Goal: Task Accomplishment & Management: Use online tool/utility

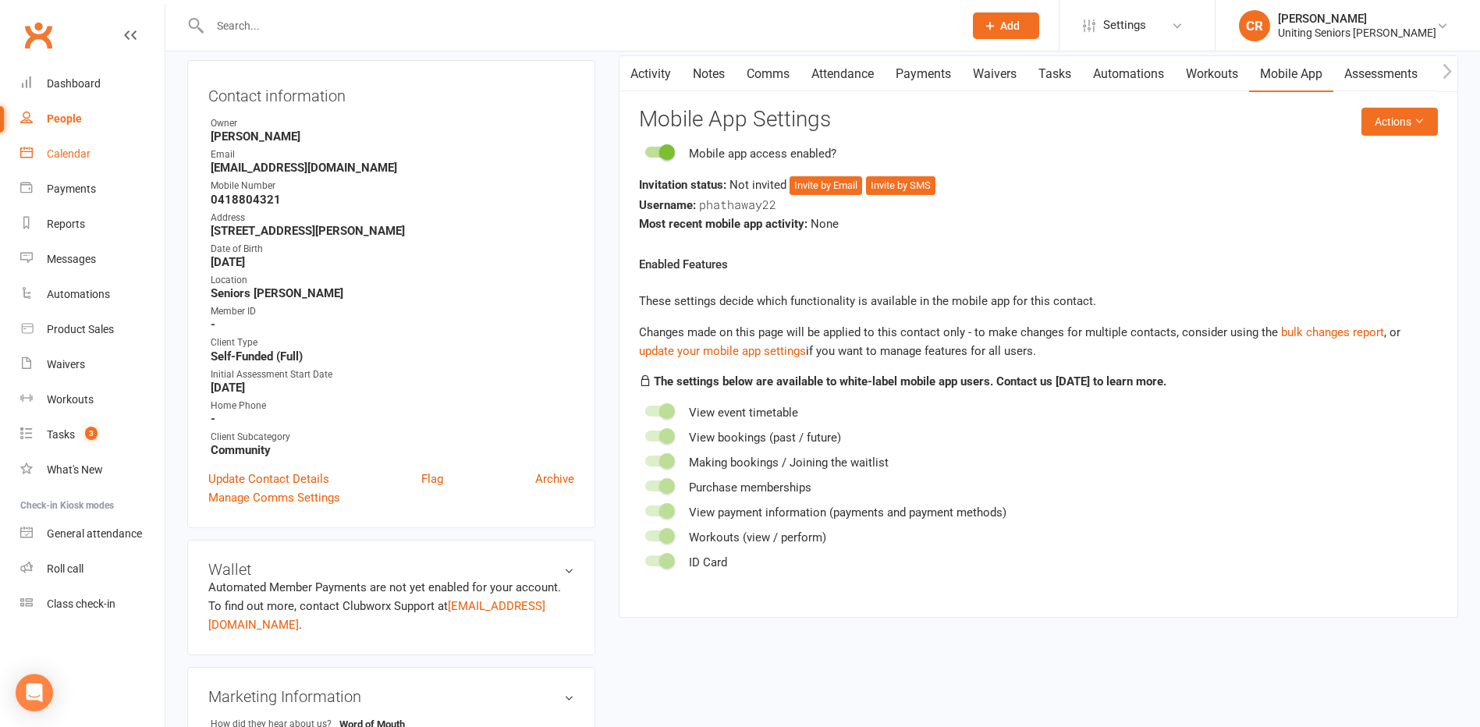
click at [101, 153] on link "Calendar" at bounding box center [92, 153] width 144 height 35
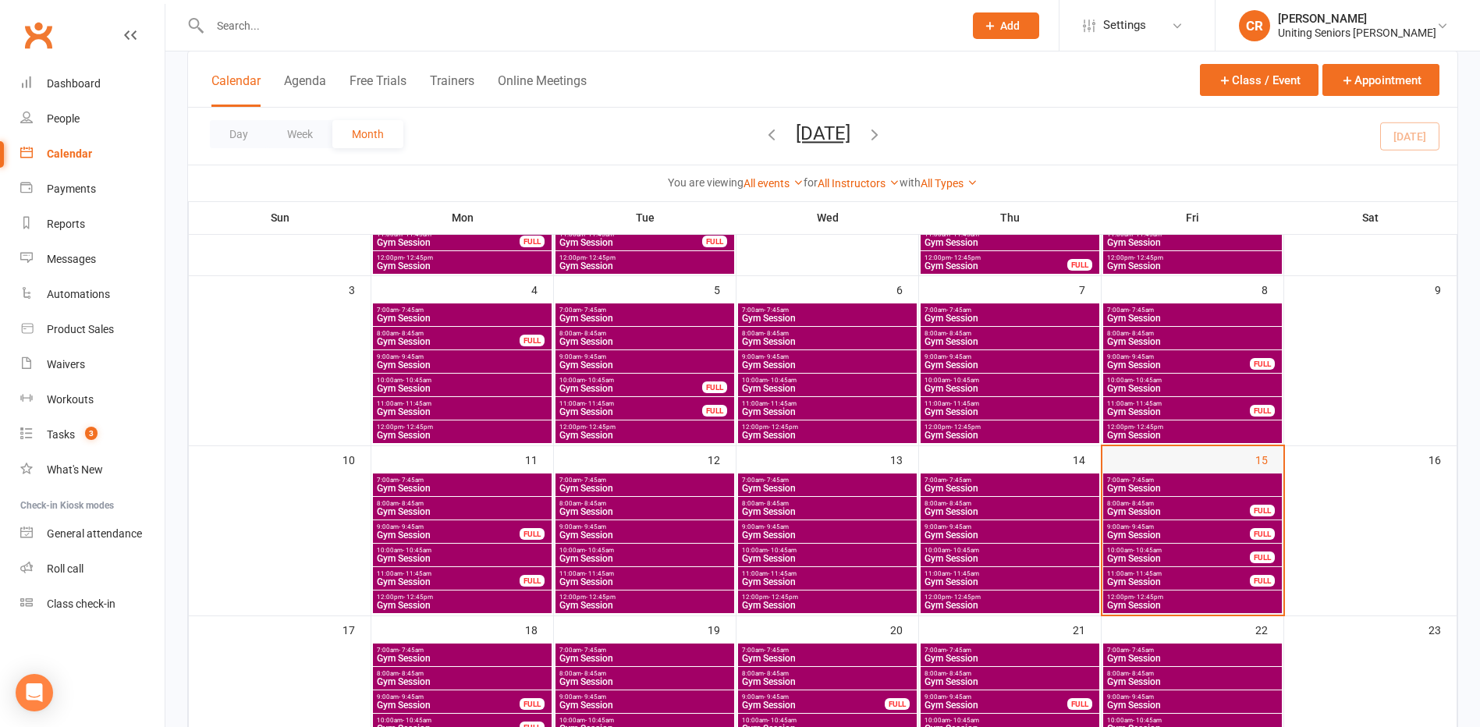
scroll to position [234, 0]
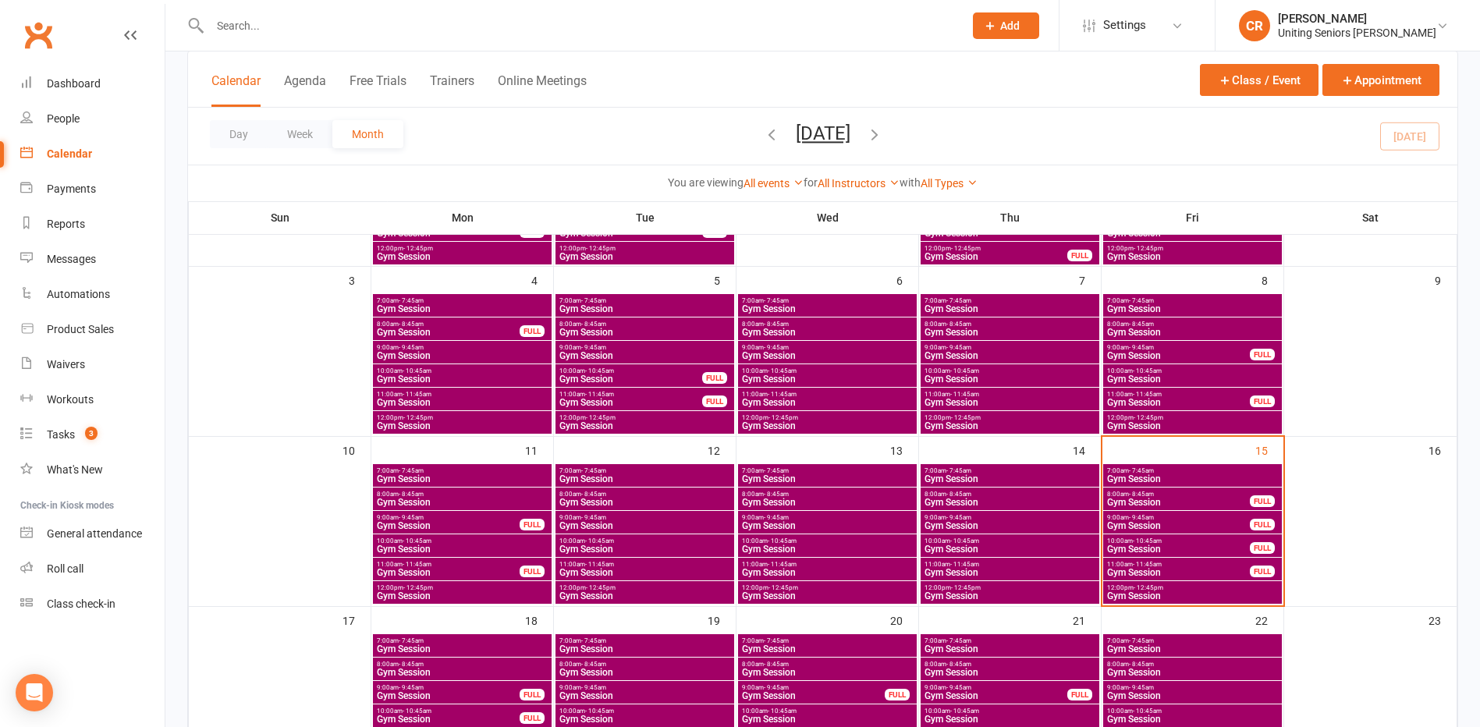
click at [1130, 540] on span "10:00am - 10:45am" at bounding box center [1178, 540] width 144 height 7
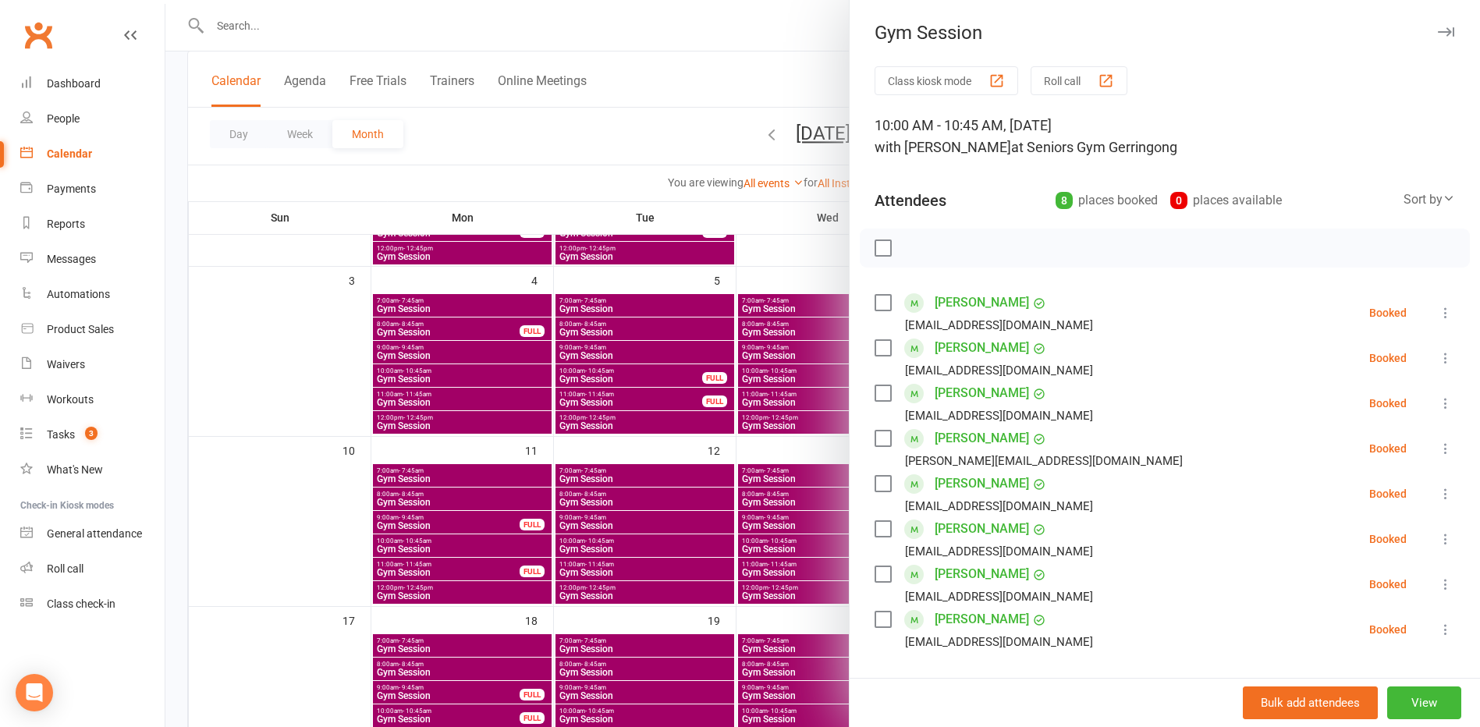
click at [877, 242] on label at bounding box center [882, 248] width 16 height 16
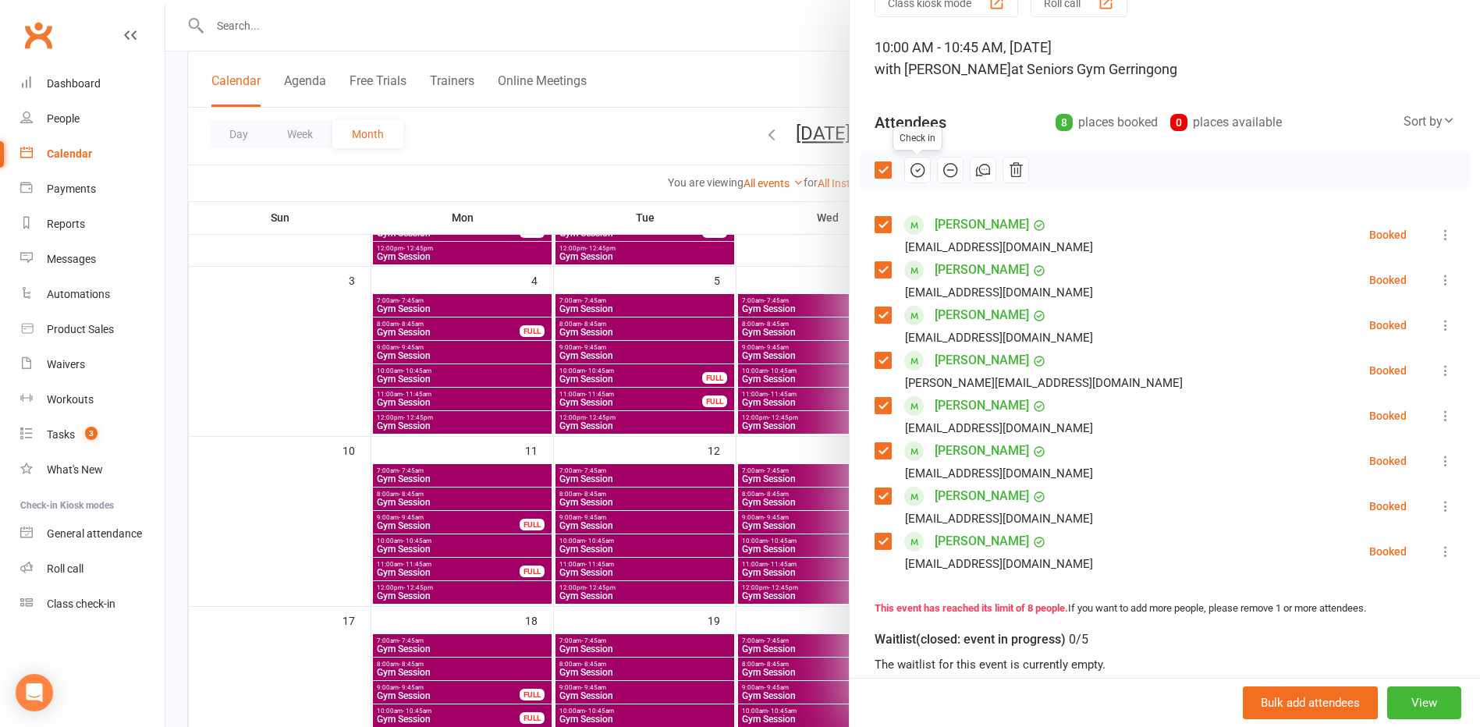
click at [921, 165] on button "button" at bounding box center [917, 170] width 27 height 27
click at [796, 93] on div at bounding box center [822, 363] width 1314 height 727
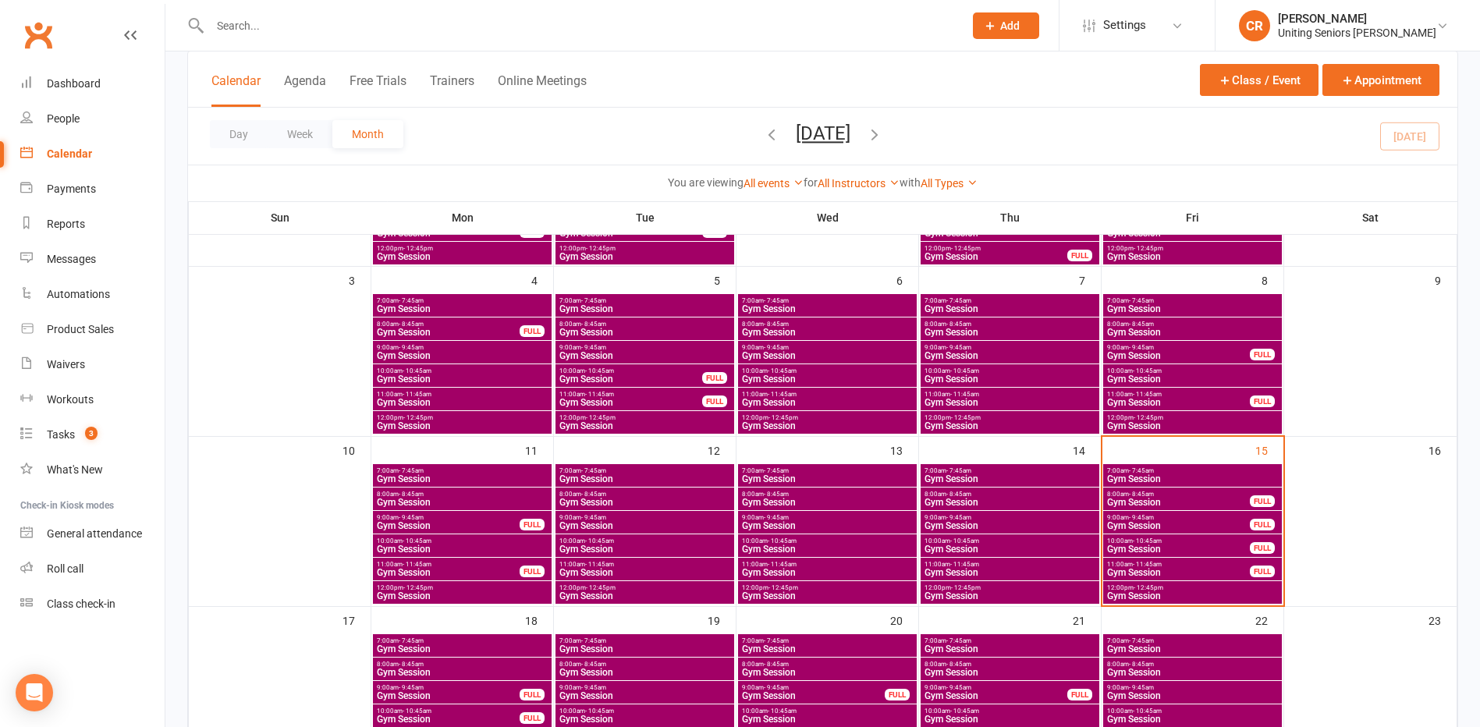
click at [1193, 572] on span "Gym Session" at bounding box center [1178, 572] width 144 height 9
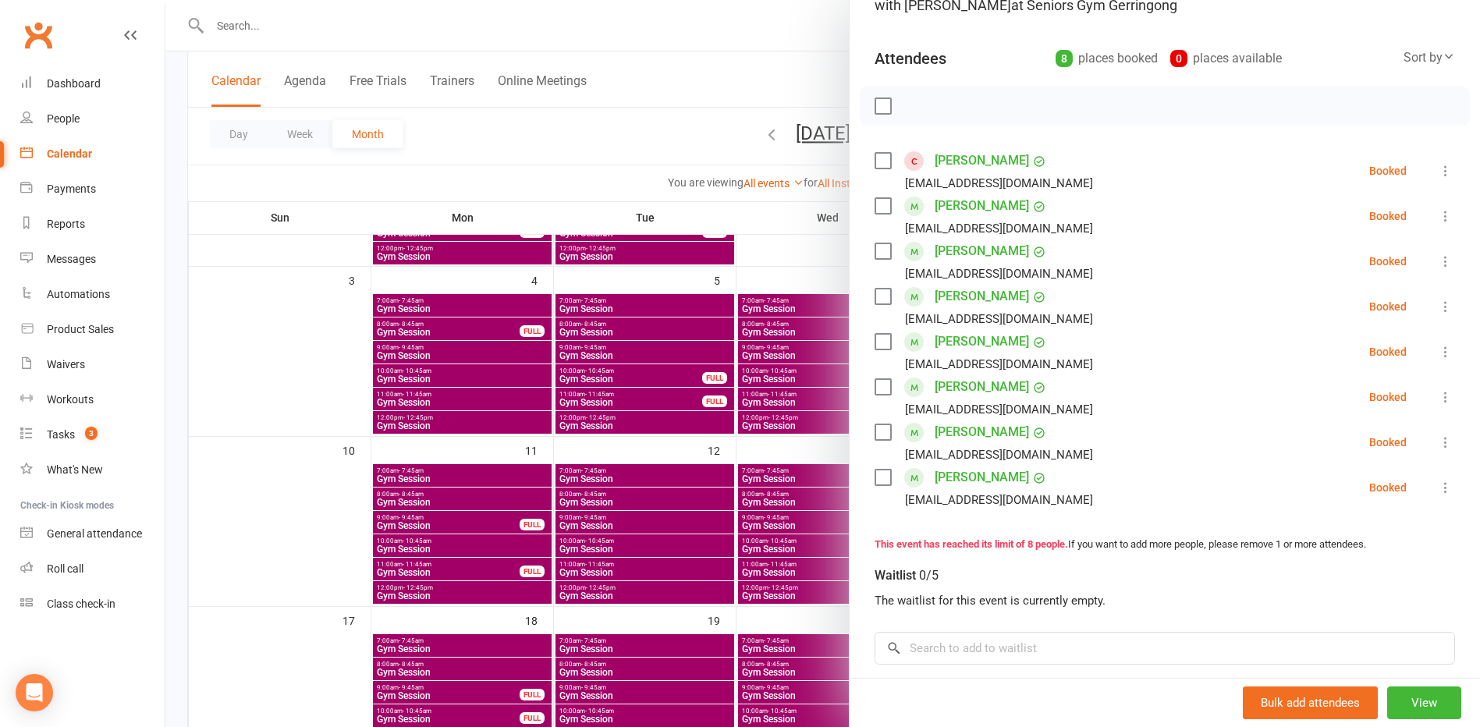
scroll to position [156, 0]
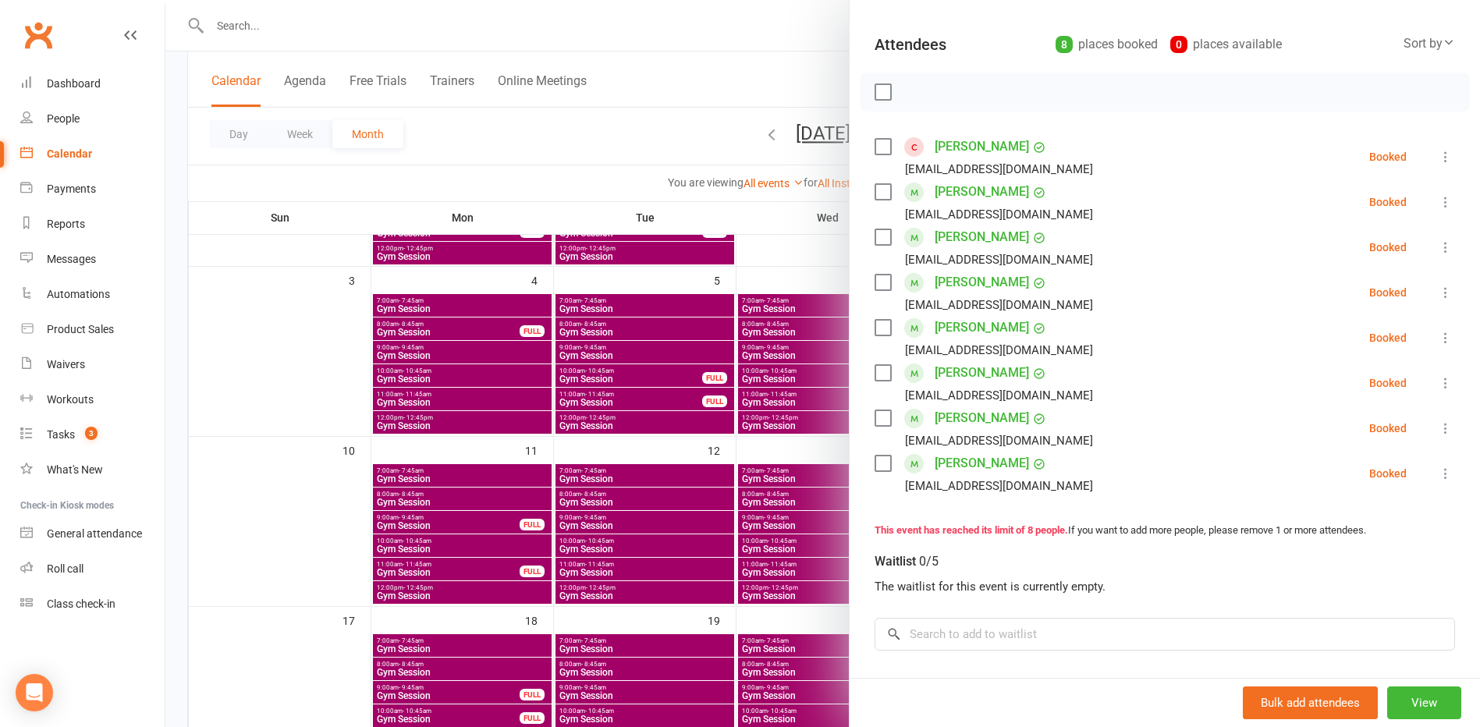
click at [669, 145] on div at bounding box center [822, 363] width 1314 height 727
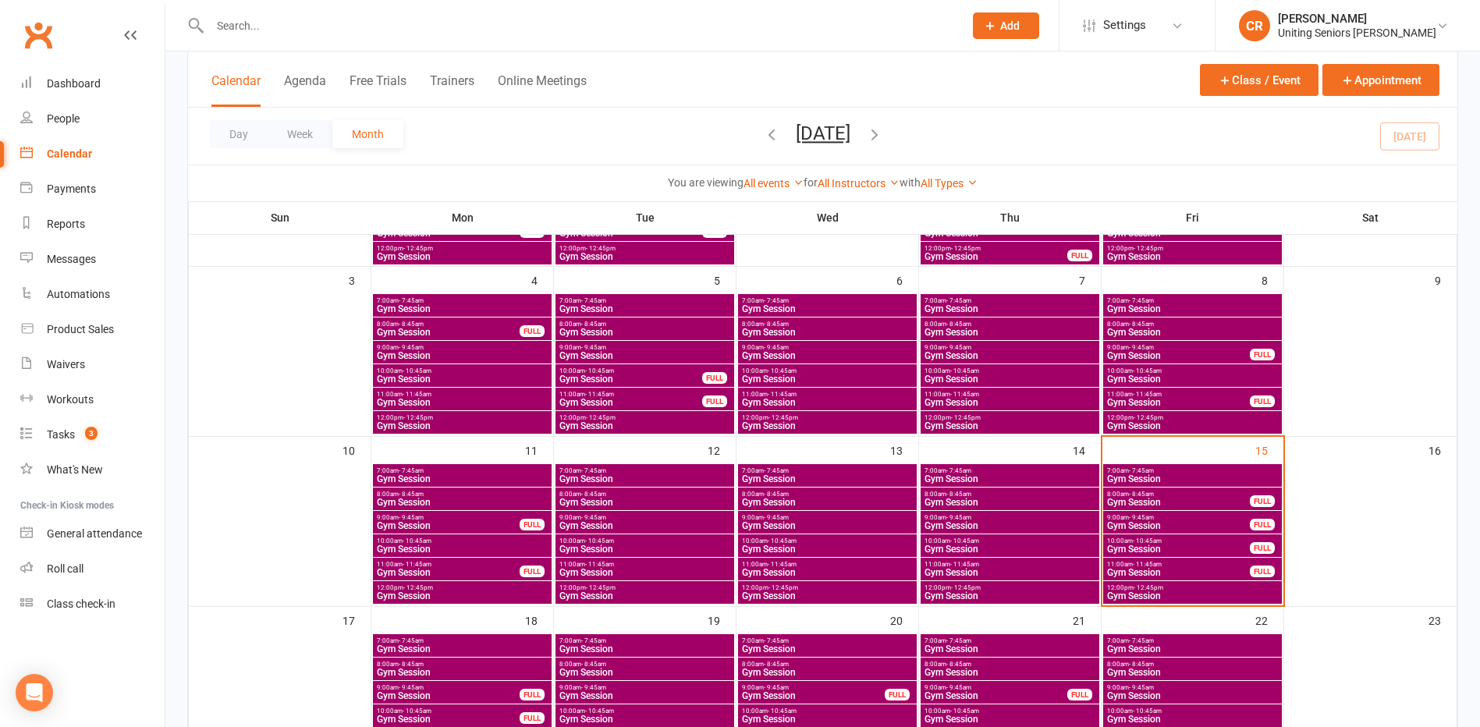
click at [1233, 496] on span "8:00am - 8:45am" at bounding box center [1178, 494] width 144 height 7
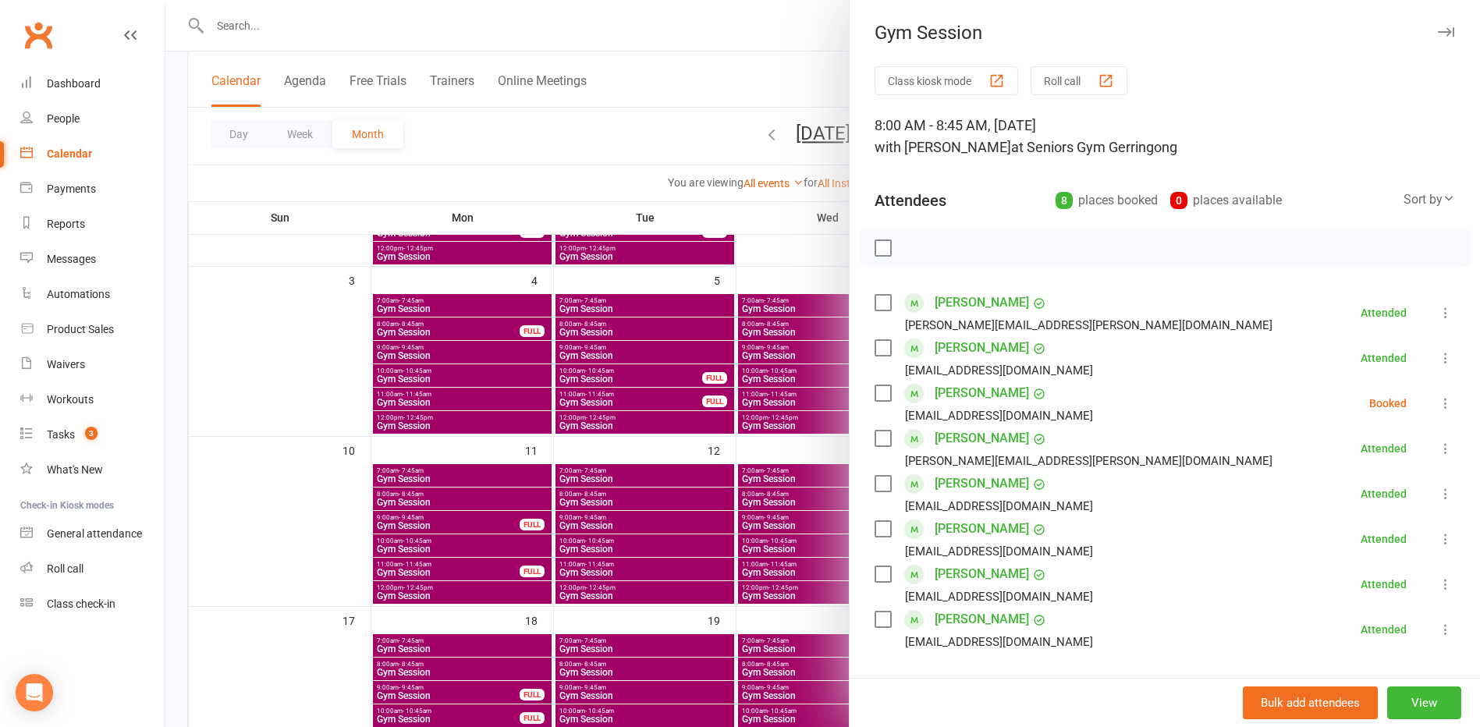
click at [881, 401] on label at bounding box center [882, 393] width 16 height 16
click at [943, 251] on icon "button" at bounding box center [949, 247] width 17 height 17
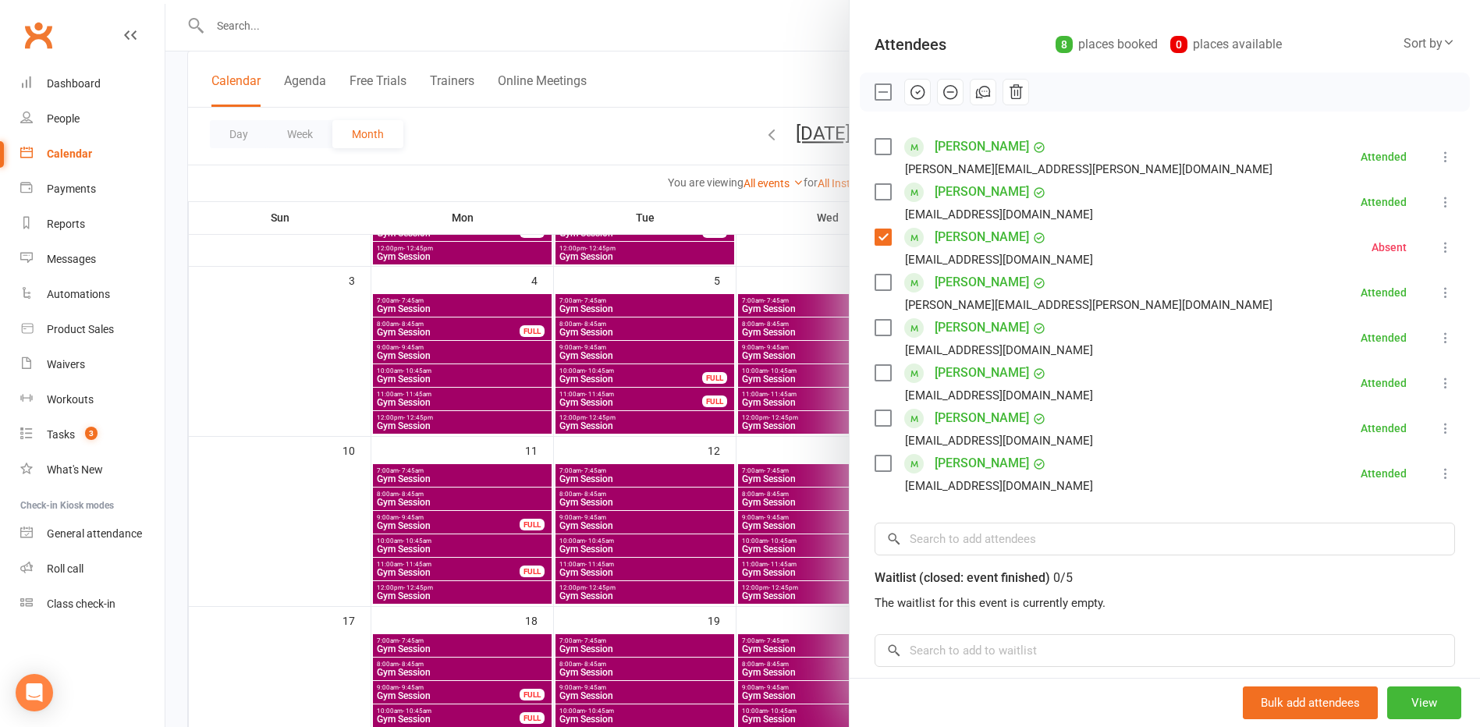
click at [954, 235] on link "[PERSON_NAME]" at bounding box center [981, 237] width 94 height 25
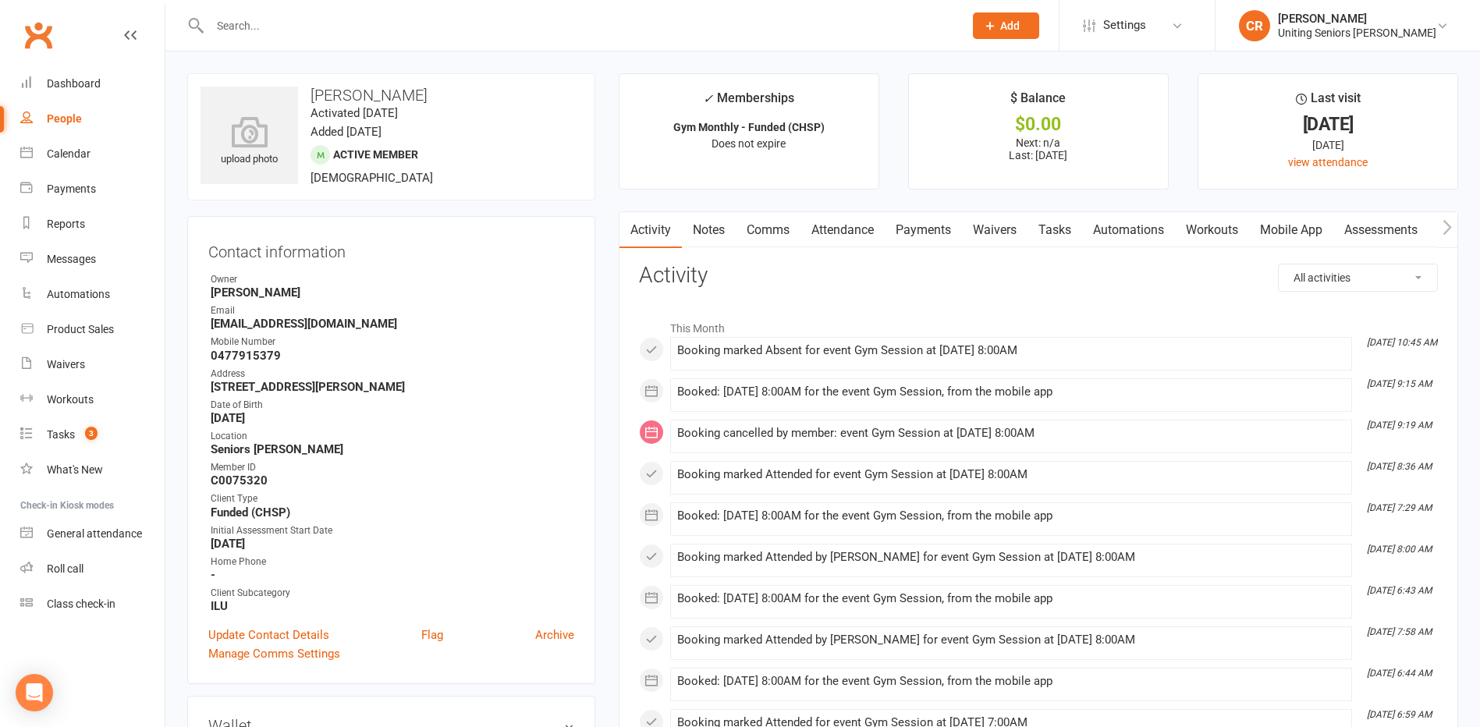
click at [833, 217] on link "Attendance" at bounding box center [842, 230] width 84 height 36
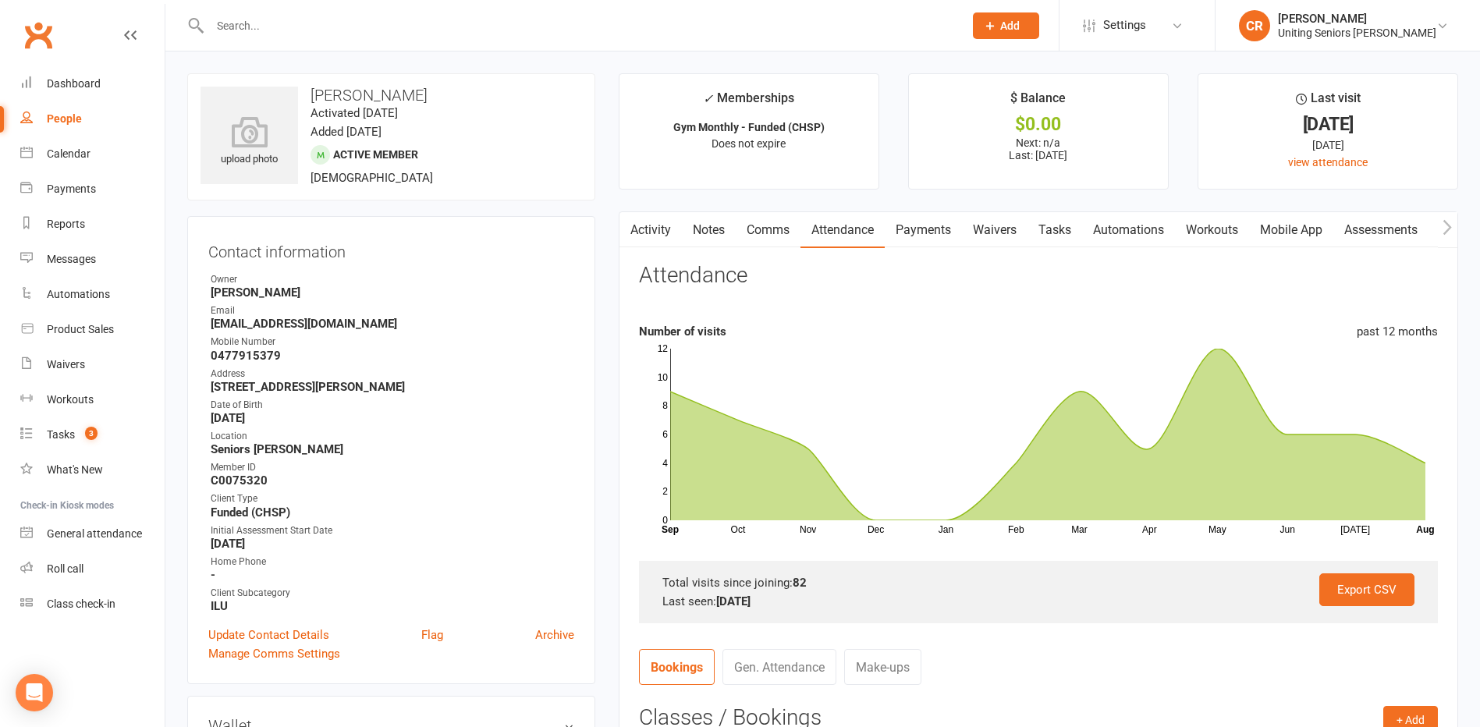
click at [1290, 234] on link "Mobile App" at bounding box center [1291, 230] width 84 height 36
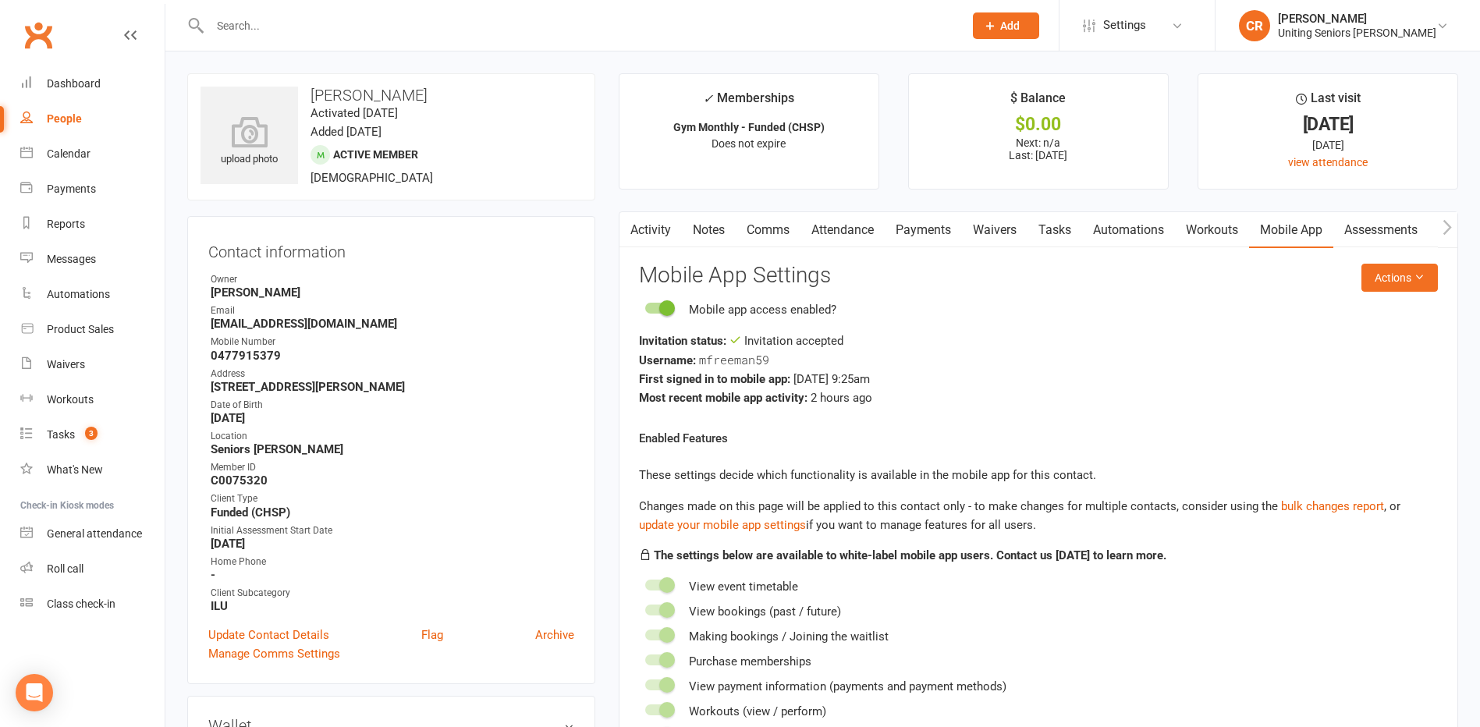
click at [635, 224] on button "button" at bounding box center [628, 229] width 19 height 35
click at [667, 235] on link "Activity" at bounding box center [650, 230] width 62 height 36
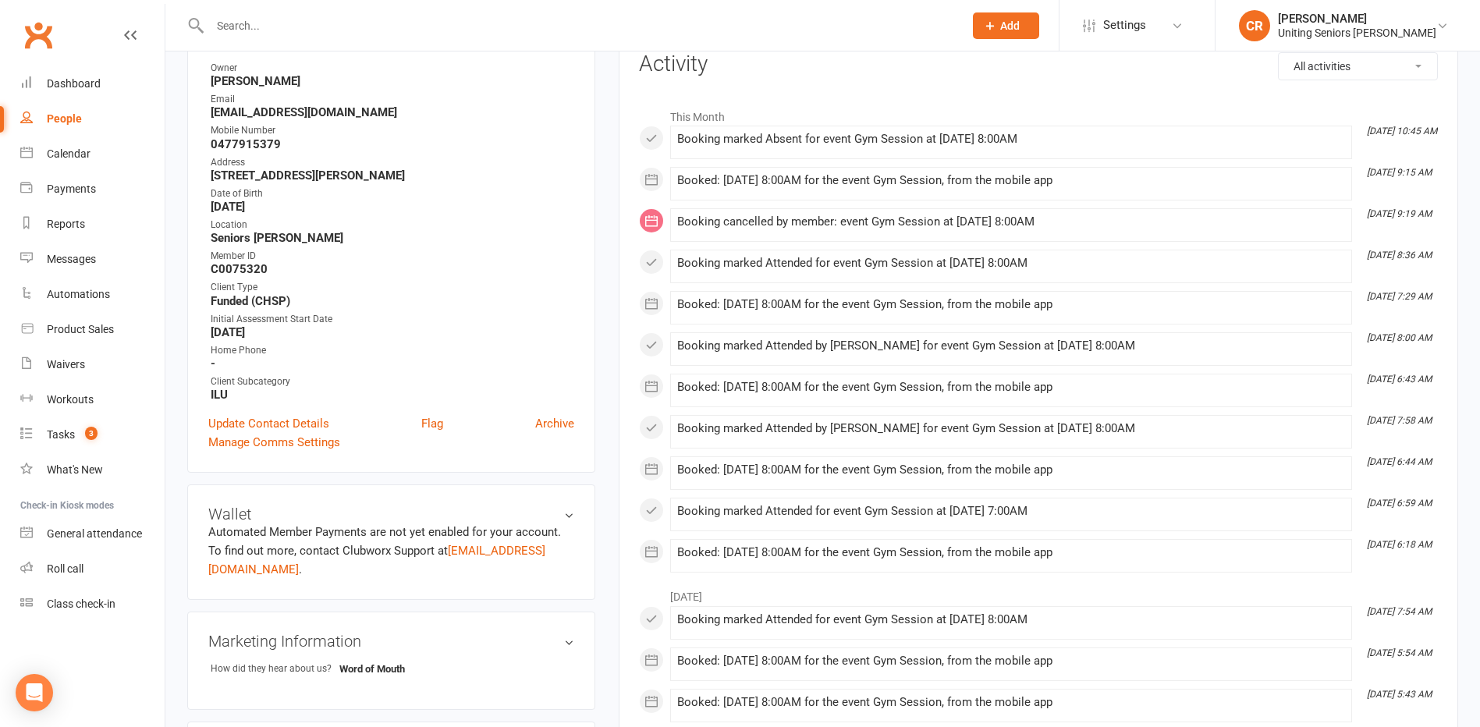
scroll to position [312, 0]
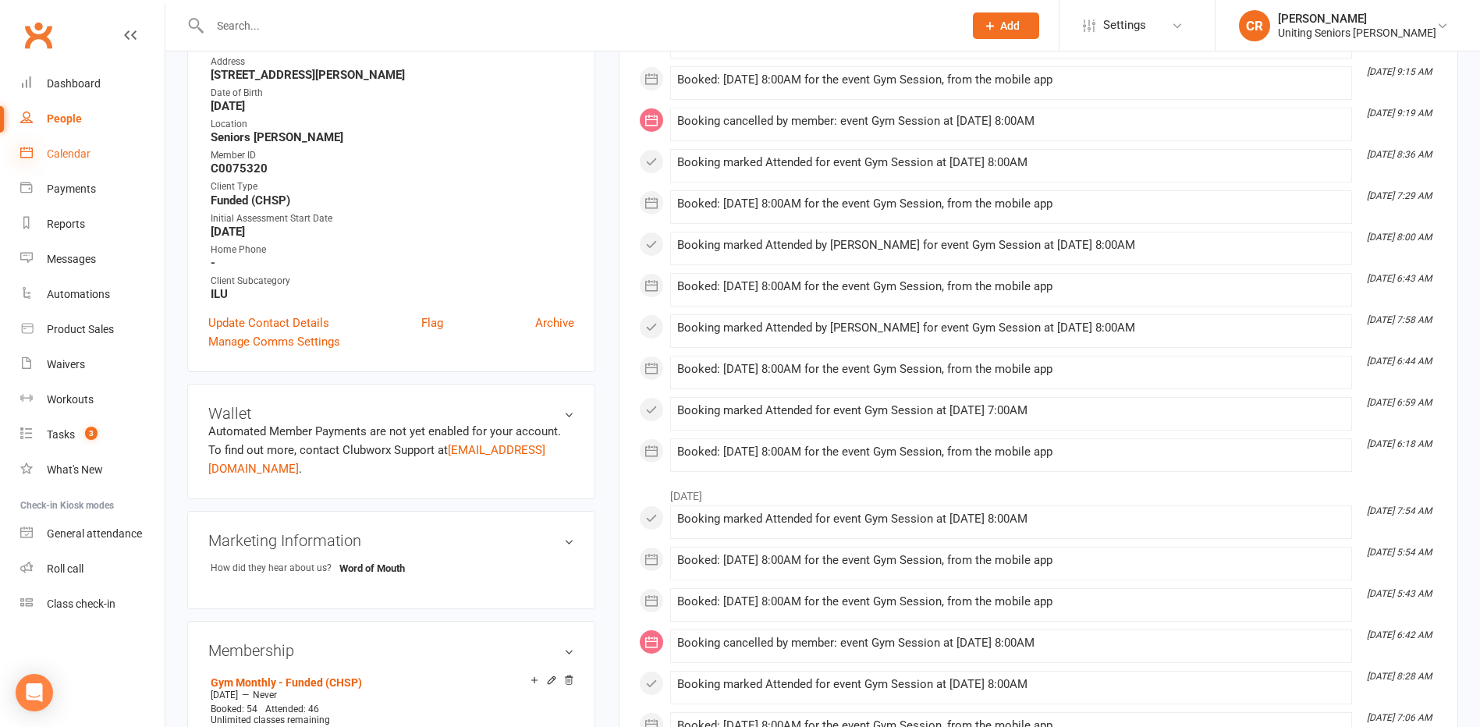
click at [22, 157] on icon at bounding box center [26, 152] width 12 height 12
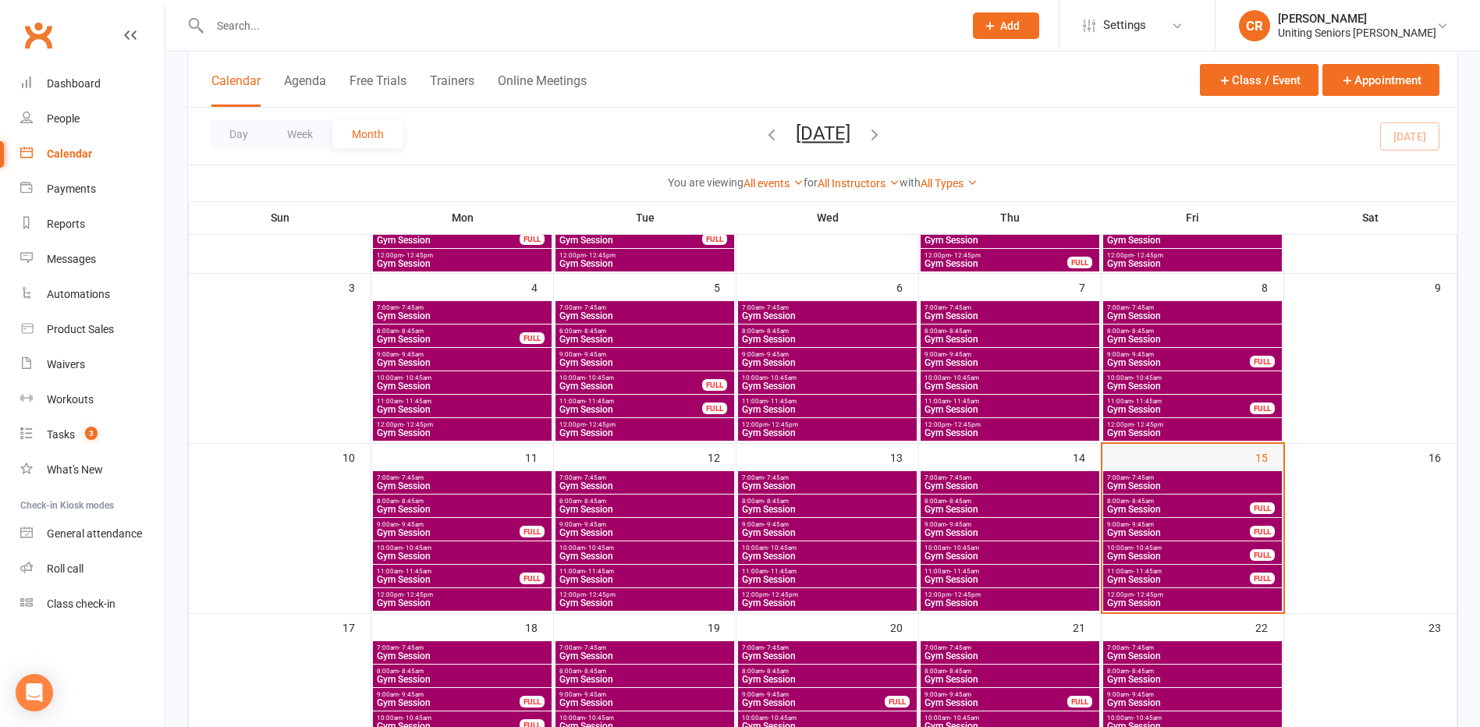
scroll to position [234, 0]
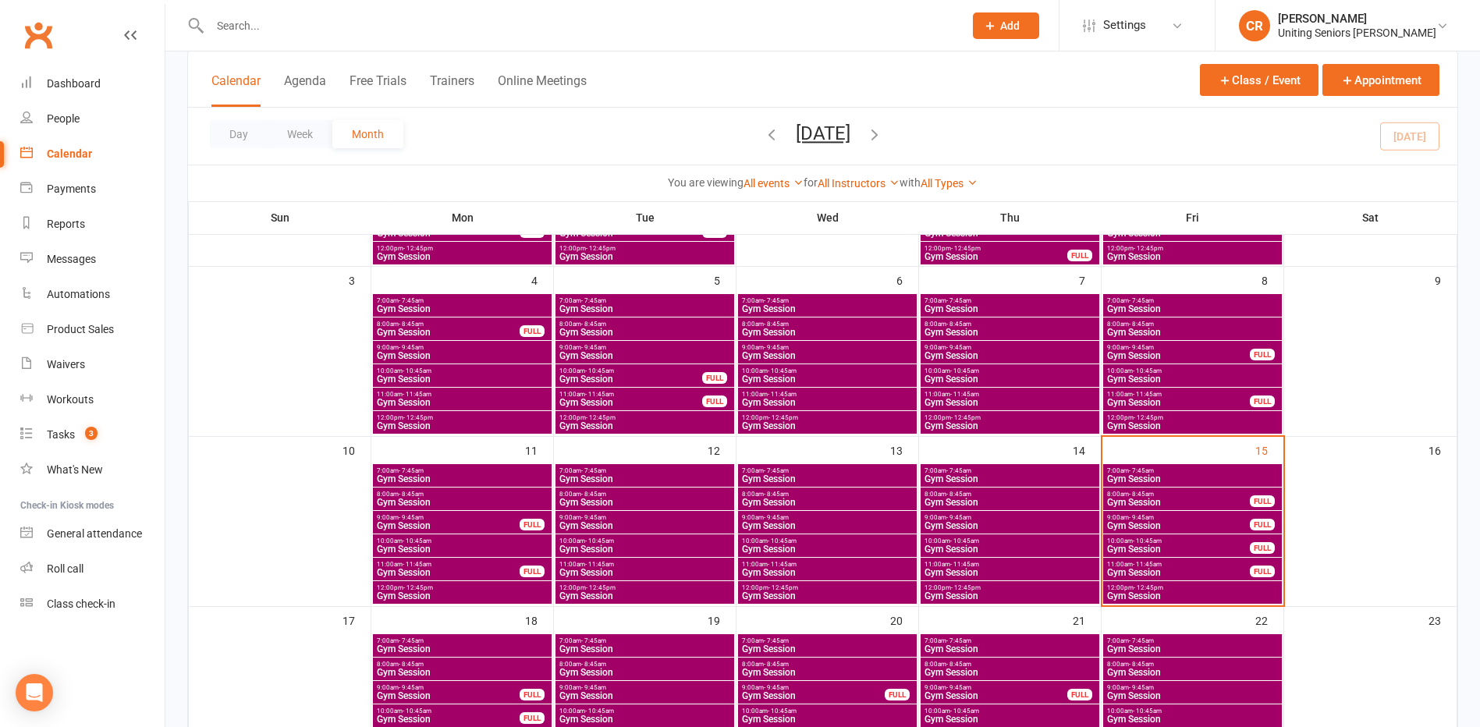
click at [1154, 498] on span "Gym Session" at bounding box center [1178, 502] width 144 height 9
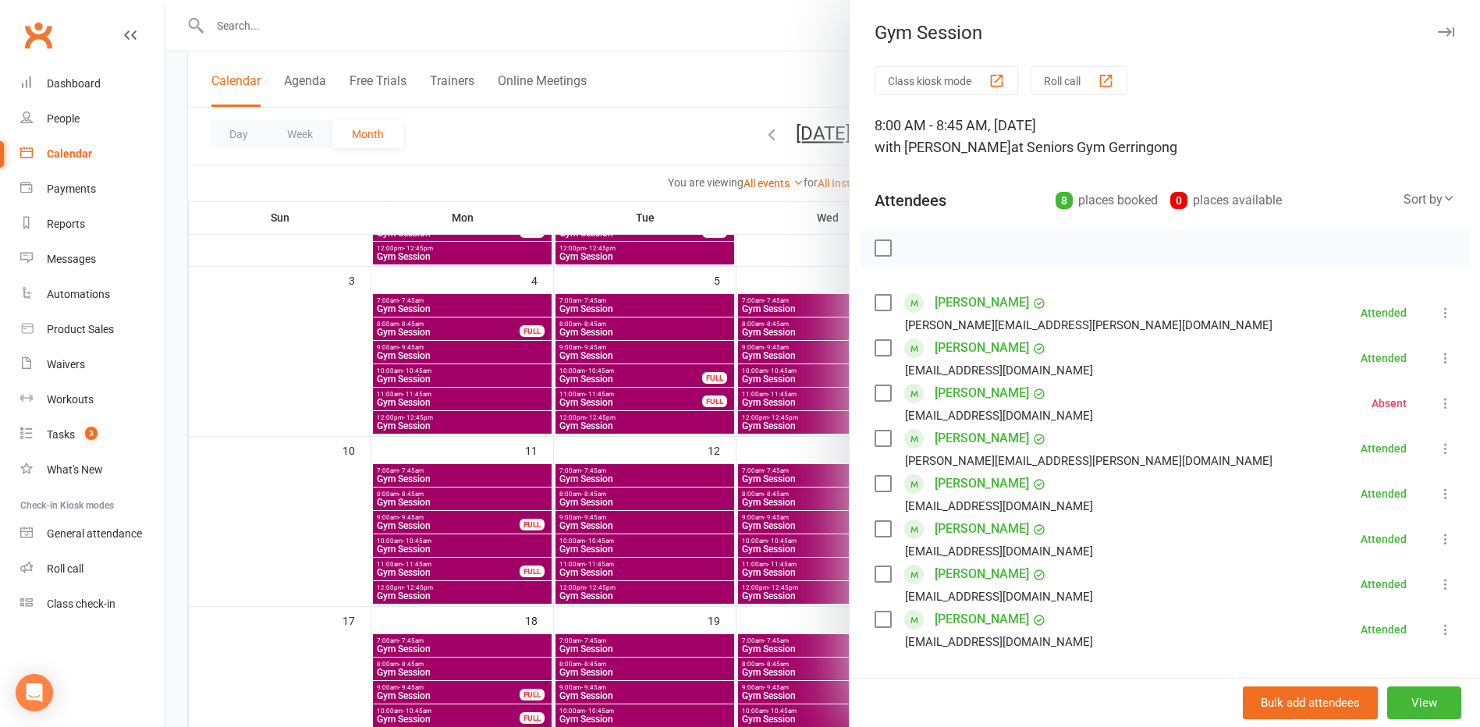
click at [807, 613] on div at bounding box center [822, 363] width 1314 height 727
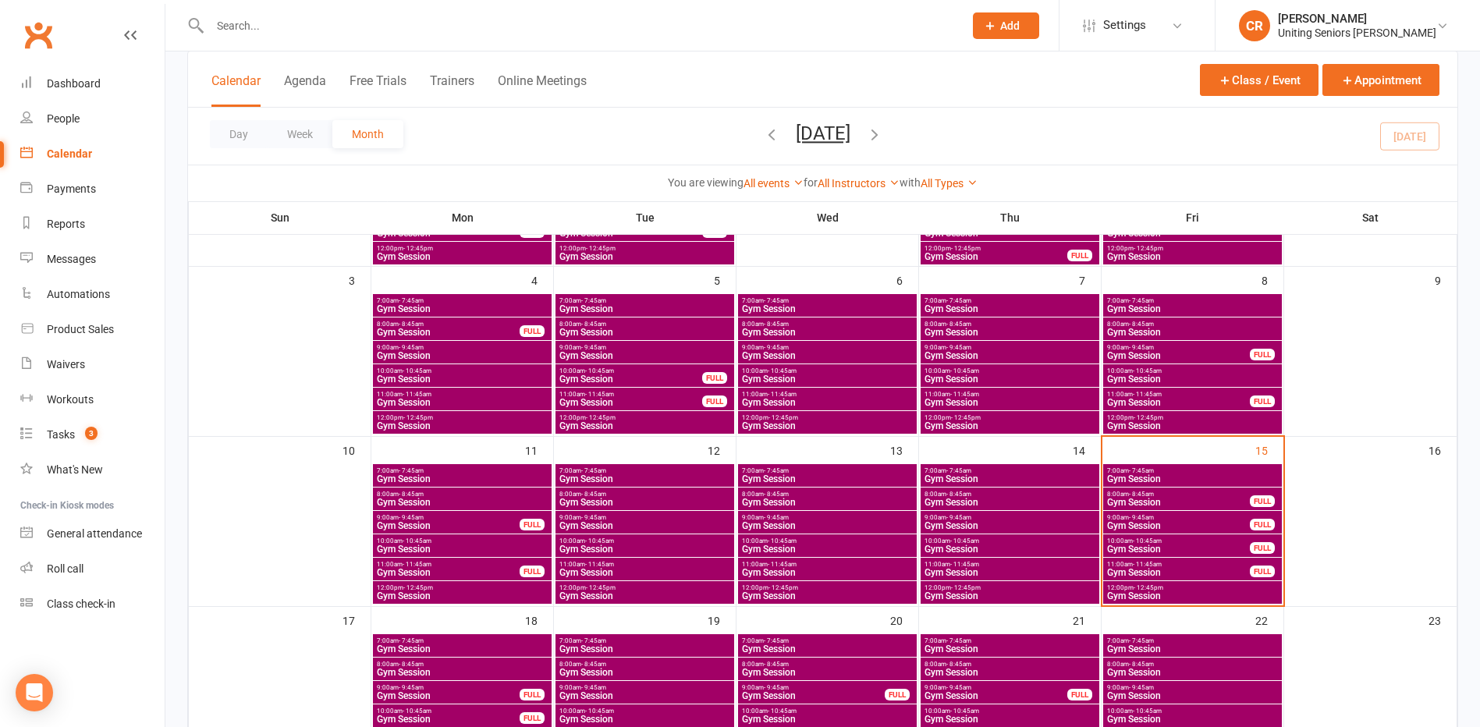
click at [1228, 470] on span "7:00am - 7:45am" at bounding box center [1192, 470] width 172 height 7
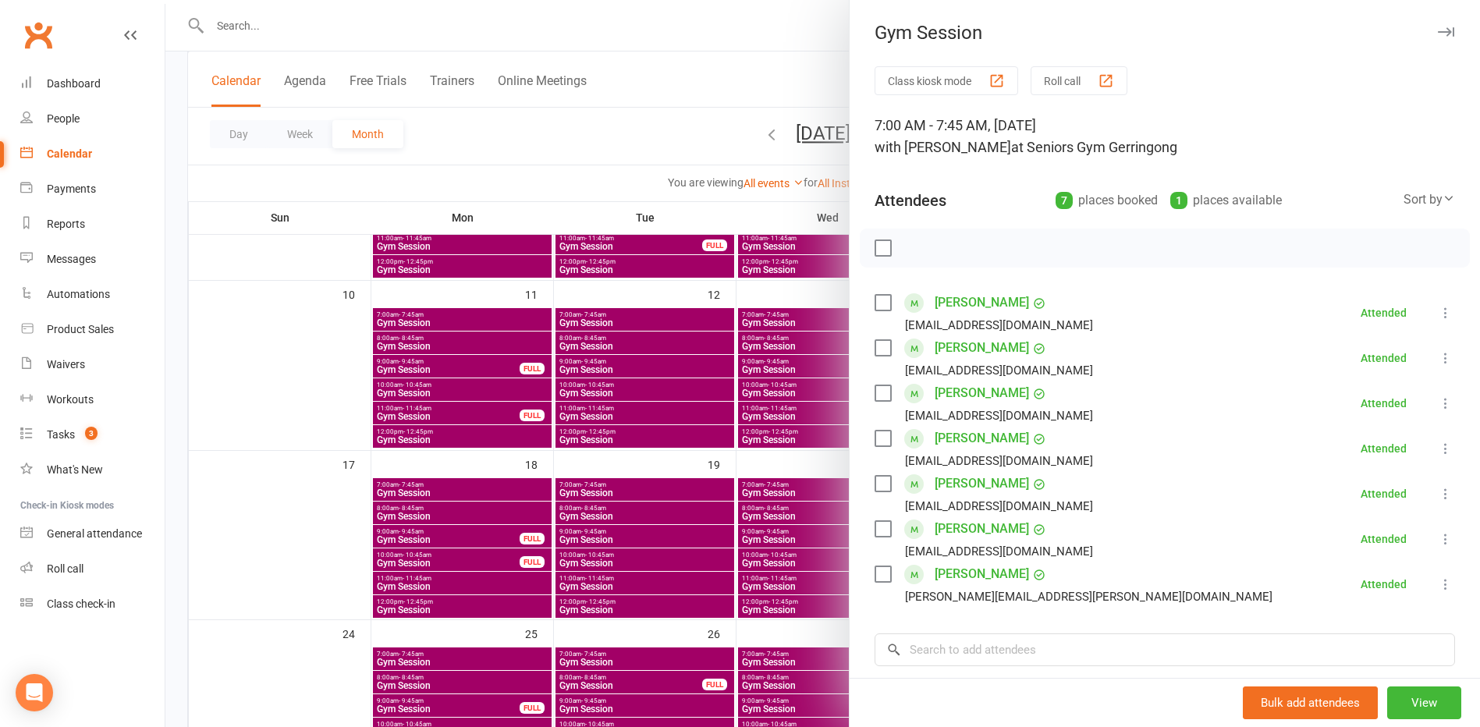
click at [799, 457] on div at bounding box center [822, 363] width 1314 height 727
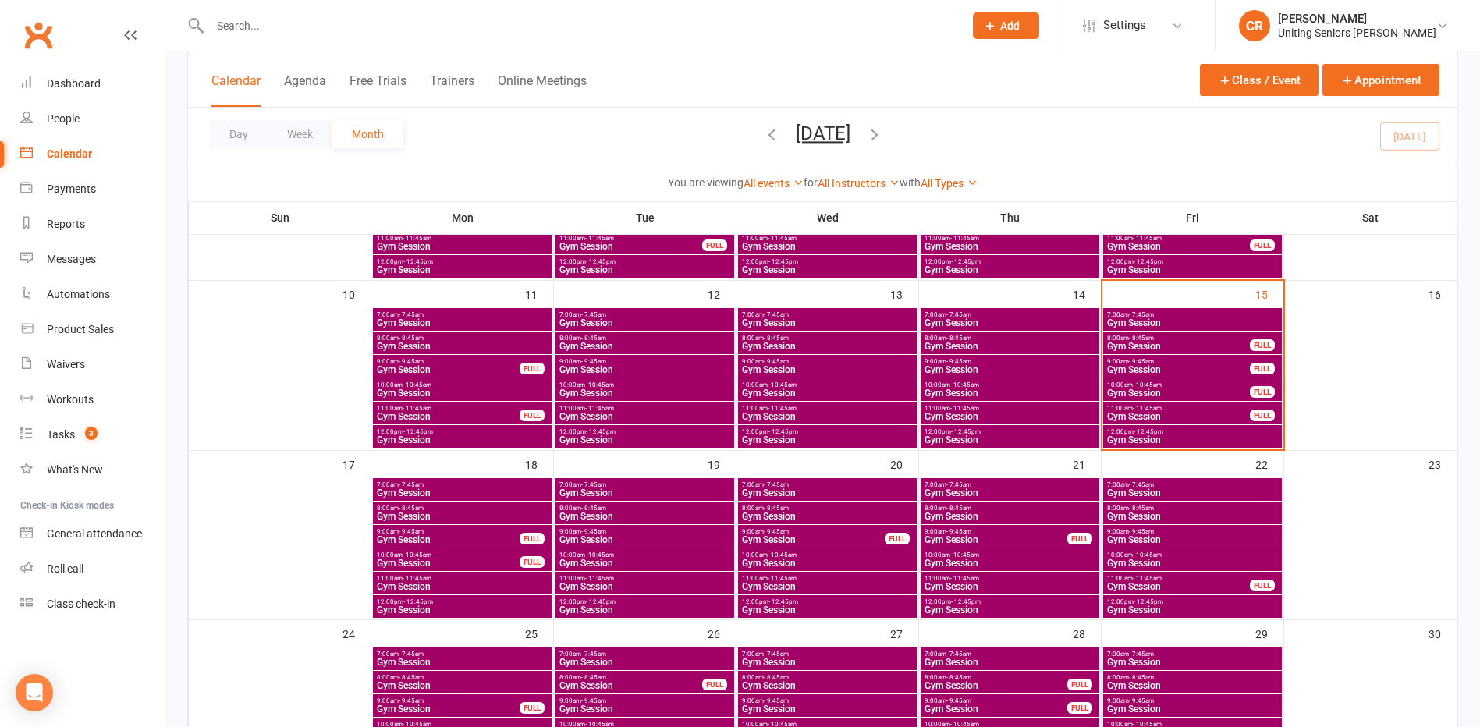
scroll to position [312, 0]
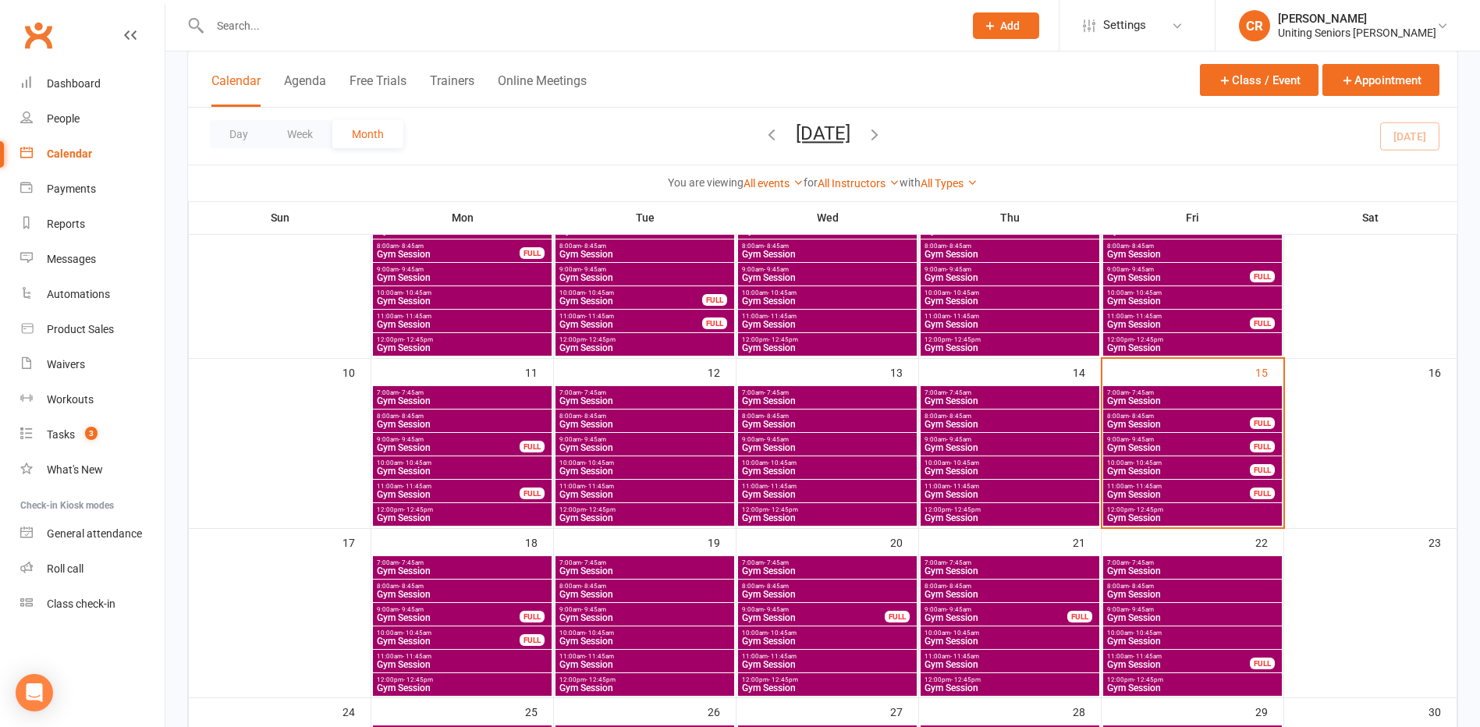
click at [1141, 485] on span "- 11:45am" at bounding box center [1147, 486] width 29 height 7
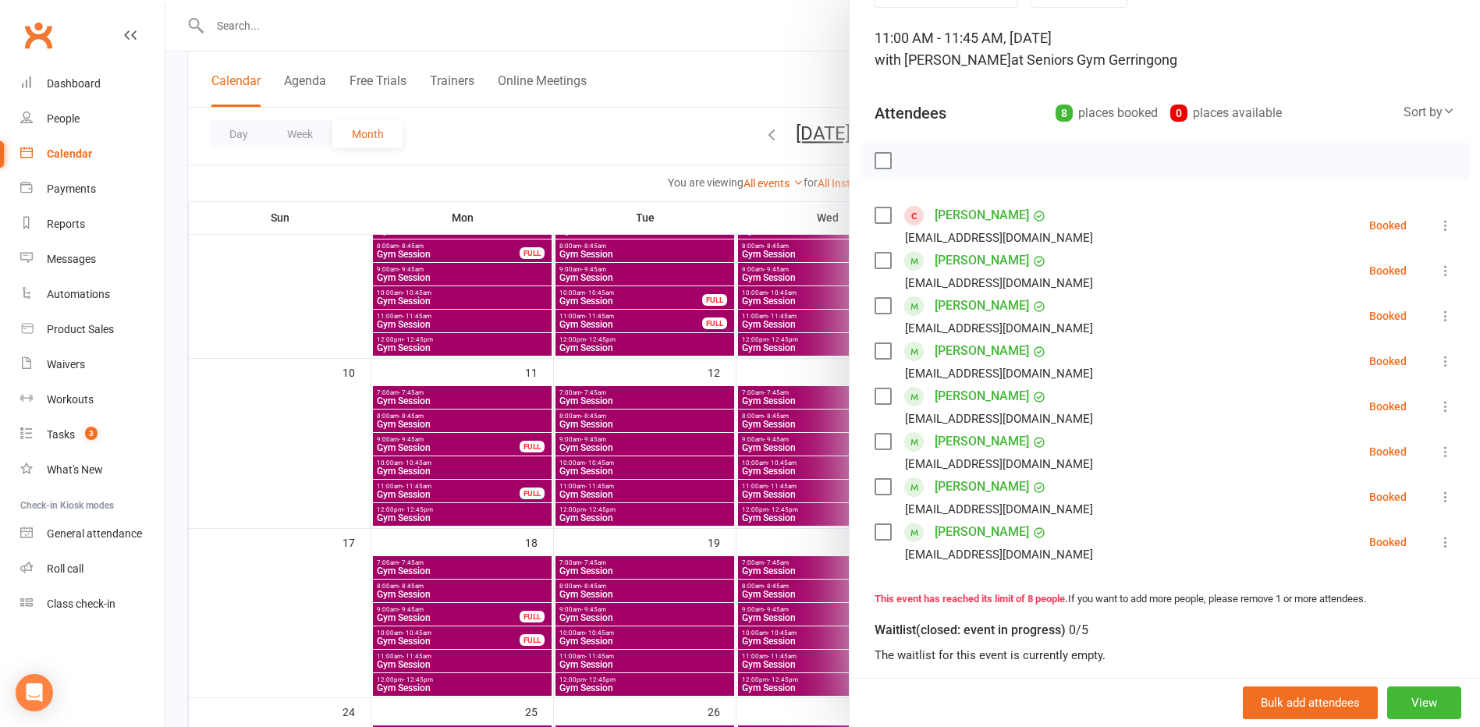
scroll to position [78, 0]
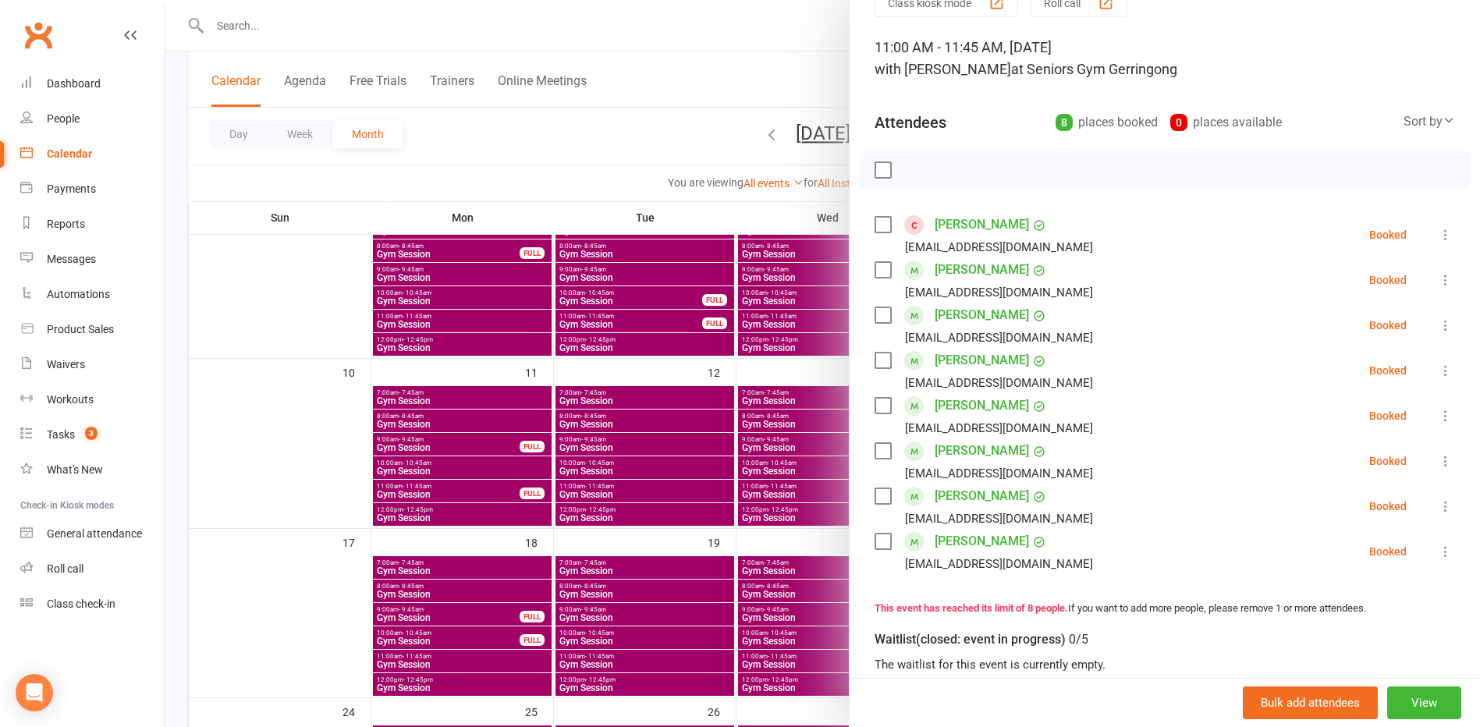
drag, startPoint x: 694, startPoint y: 161, endPoint x: 693, endPoint y: 168, distance: 8.0
click at [694, 161] on div at bounding box center [822, 363] width 1314 height 727
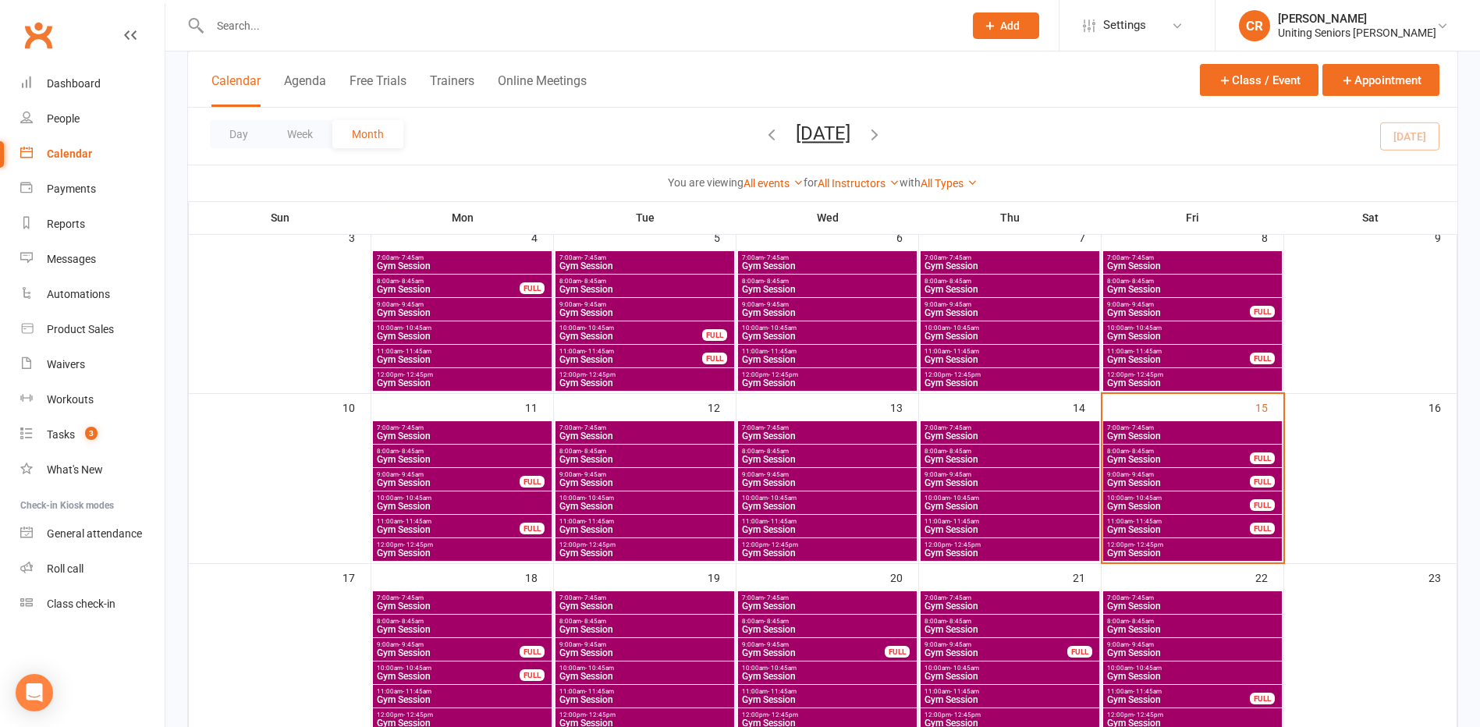
scroll to position [312, 0]
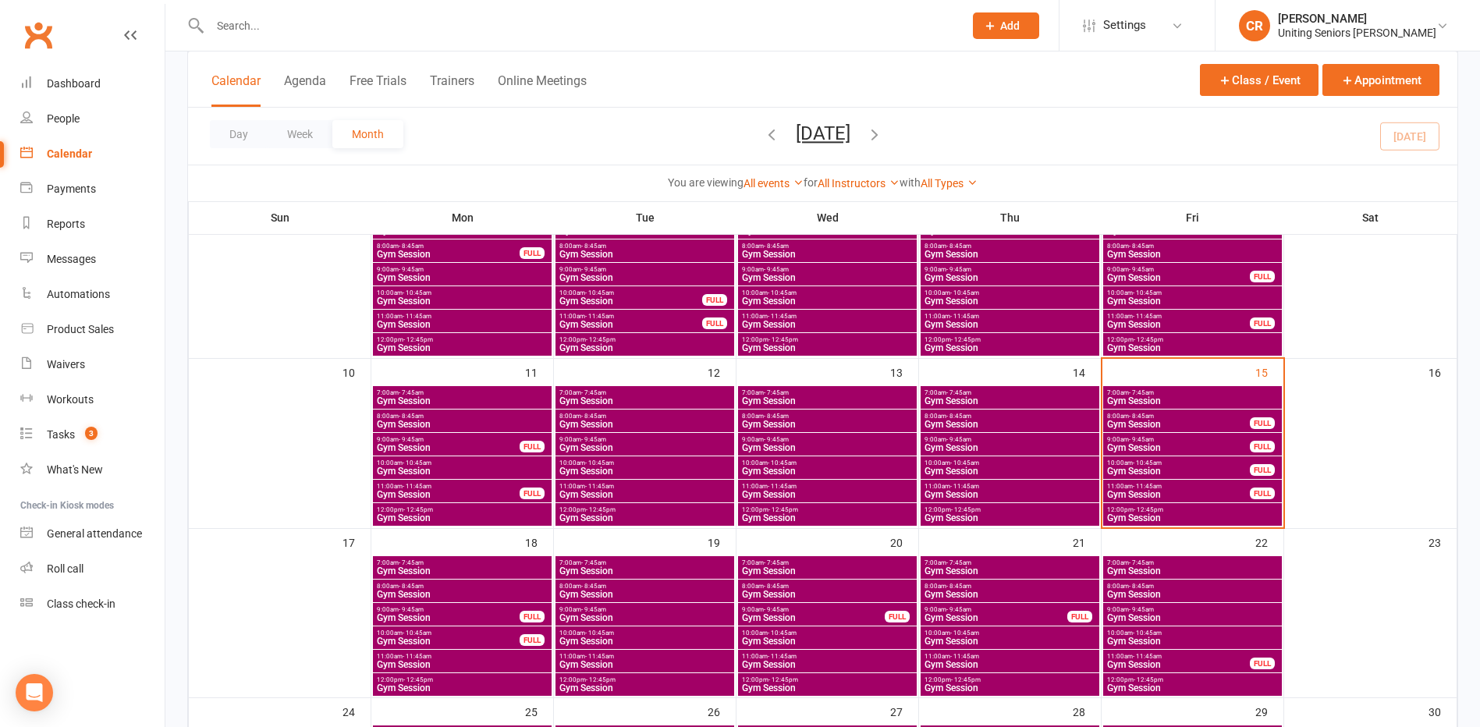
click at [1159, 464] on span "- 10:45am" at bounding box center [1147, 462] width 29 height 7
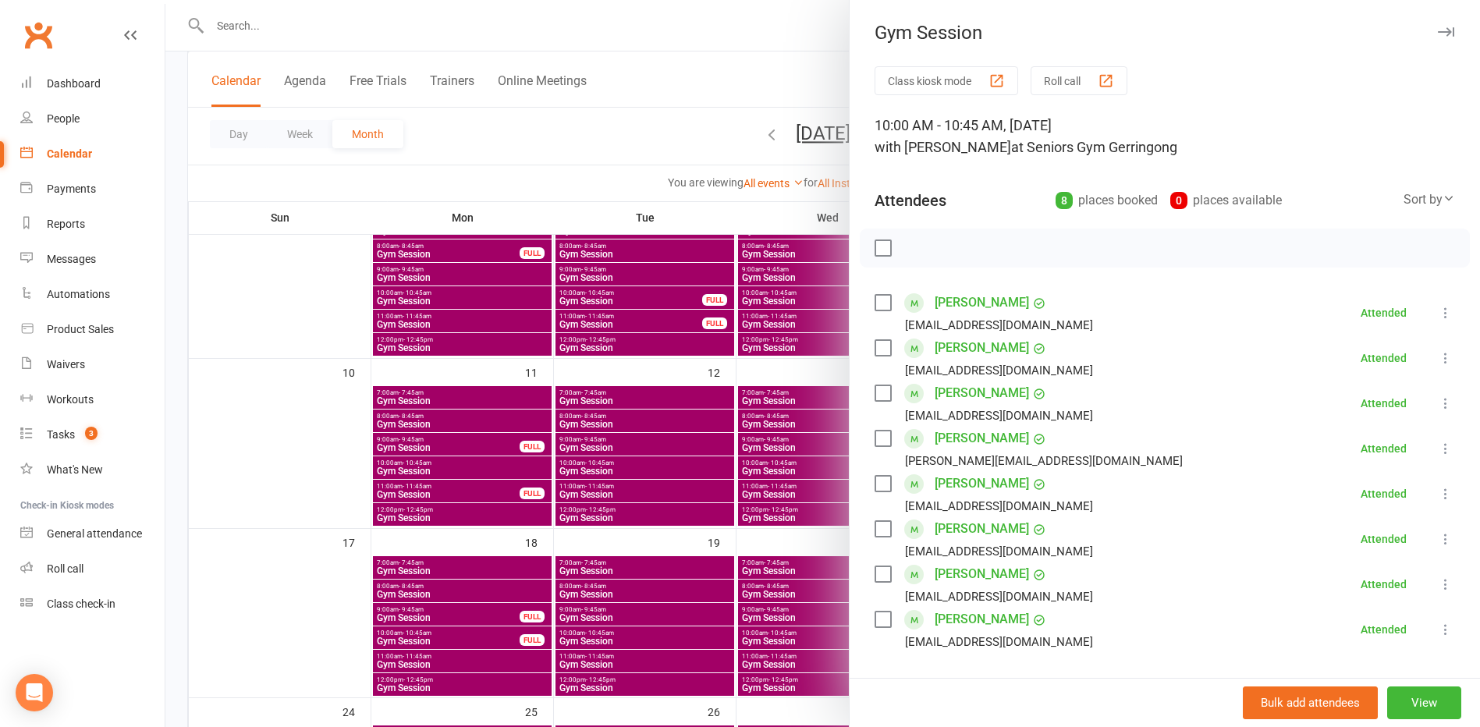
click at [743, 166] on div at bounding box center [822, 363] width 1314 height 727
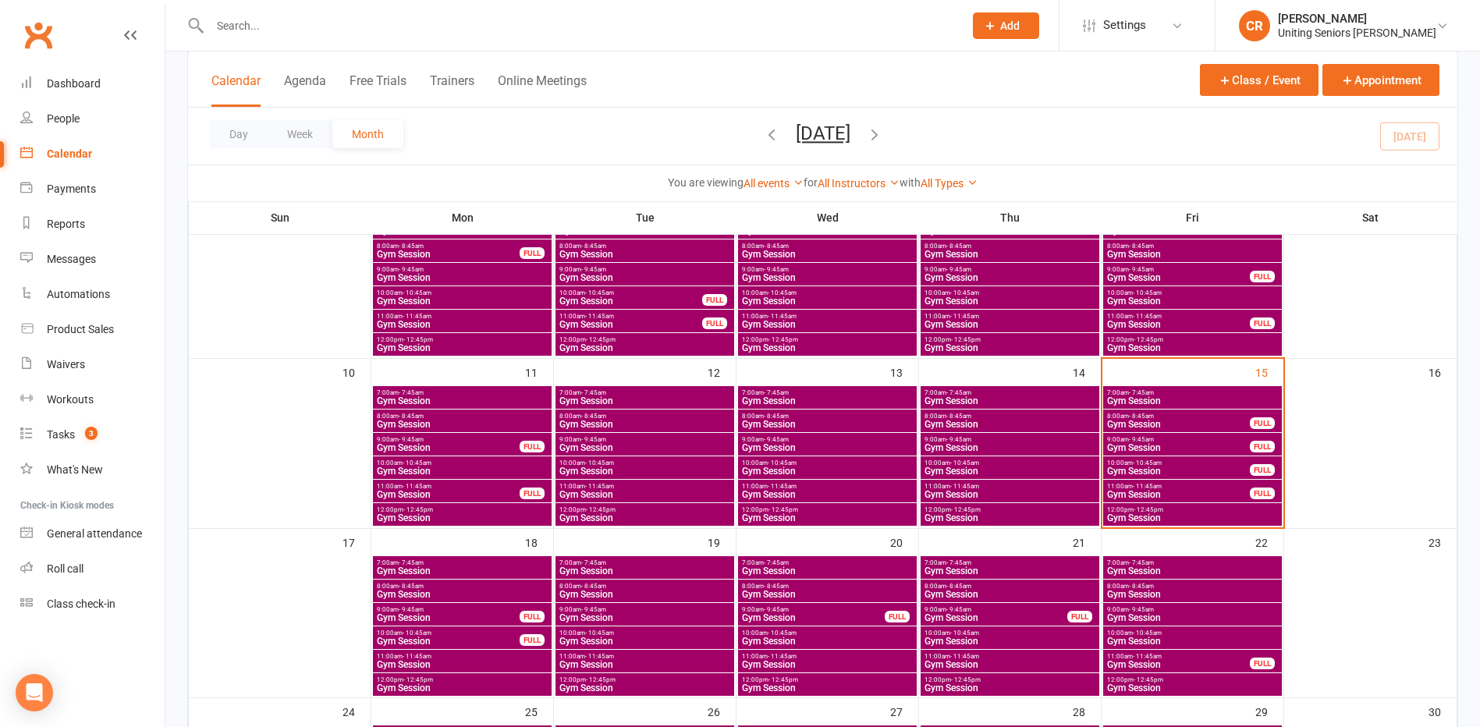
click at [1216, 485] on span "11:00am - 11:45am" at bounding box center [1178, 486] width 144 height 7
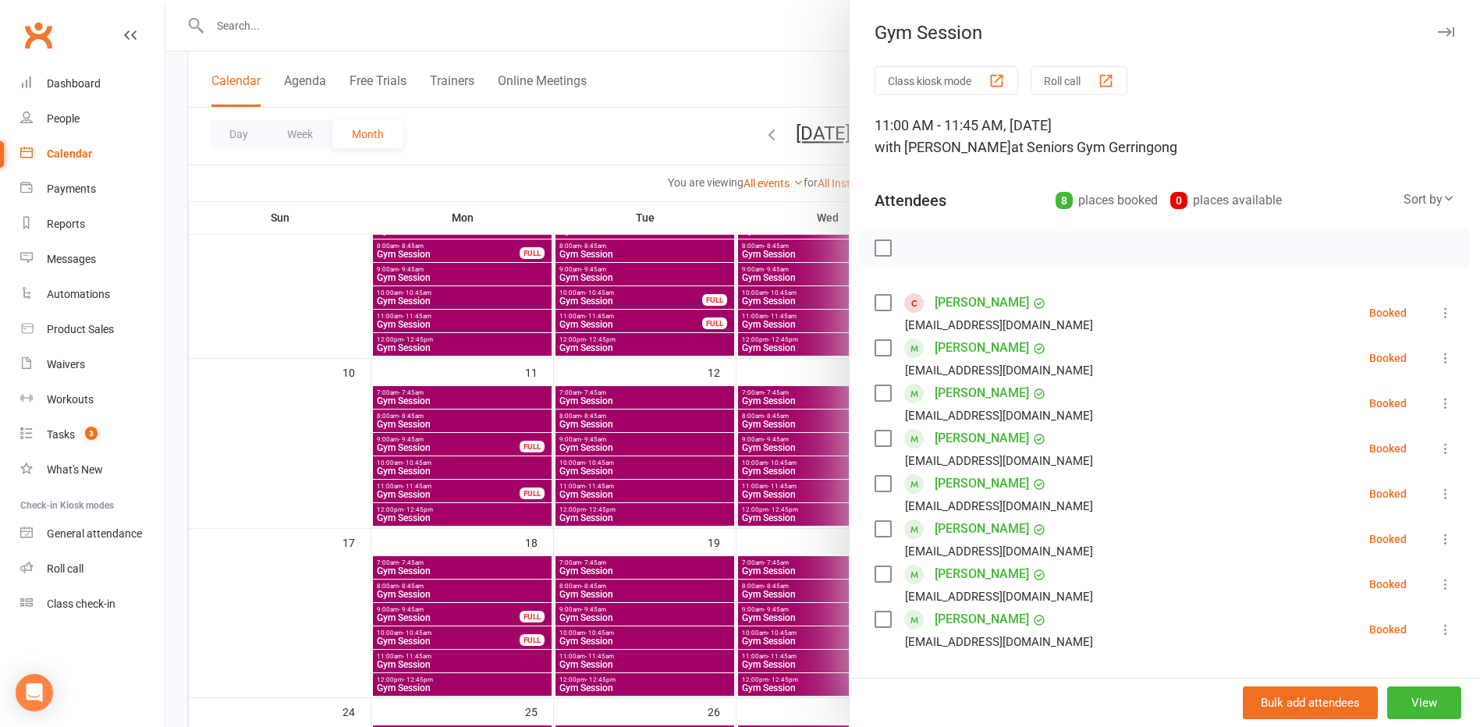
scroll to position [78, 0]
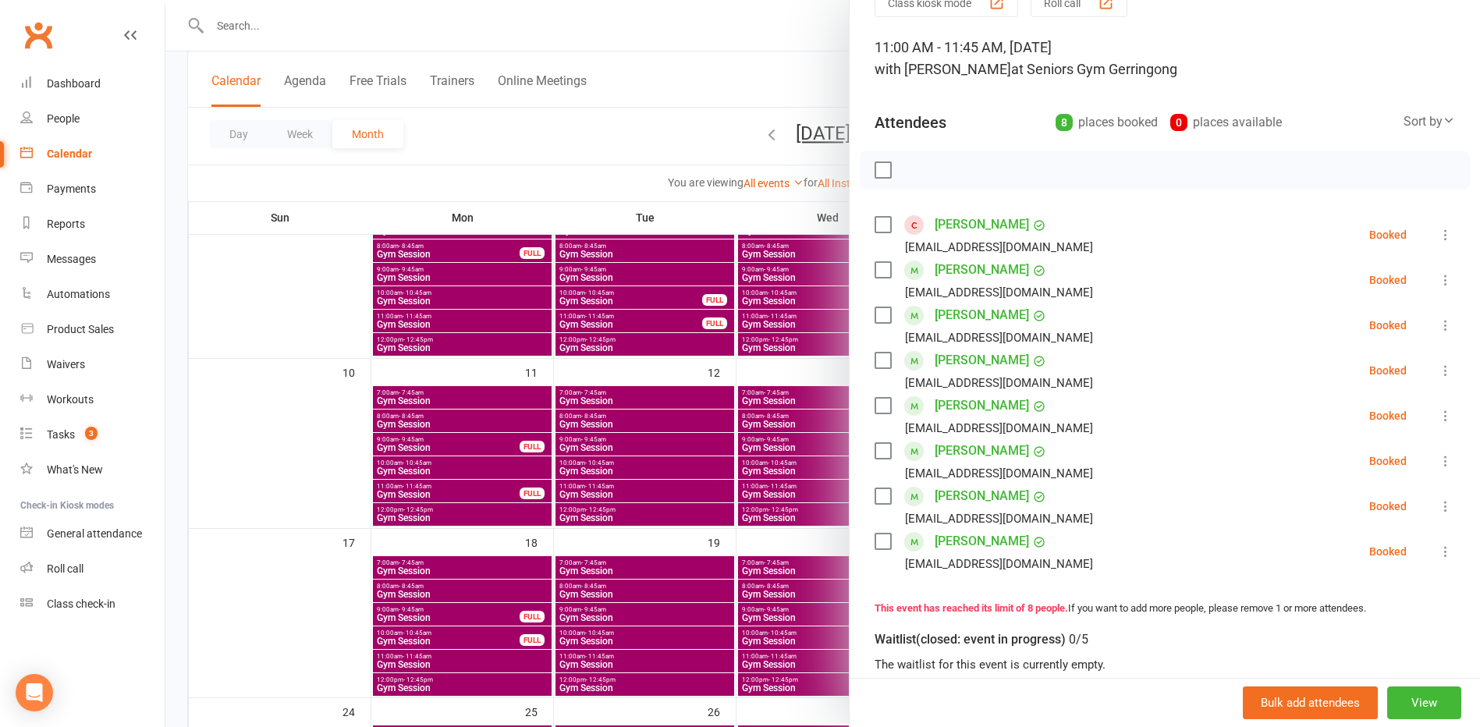
click at [1438, 232] on icon at bounding box center [1446, 235] width 16 height 16
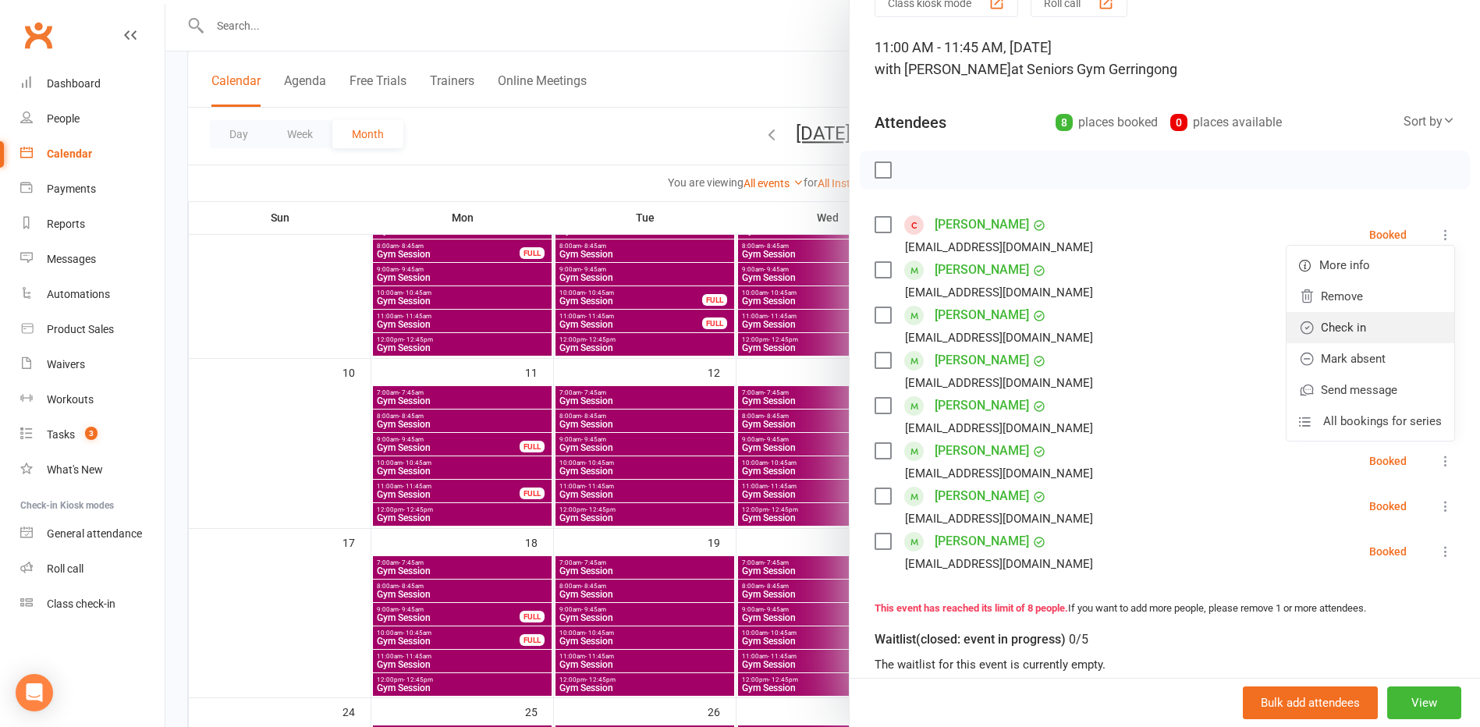
click at [1380, 335] on link "Check in" at bounding box center [1370, 327] width 168 height 31
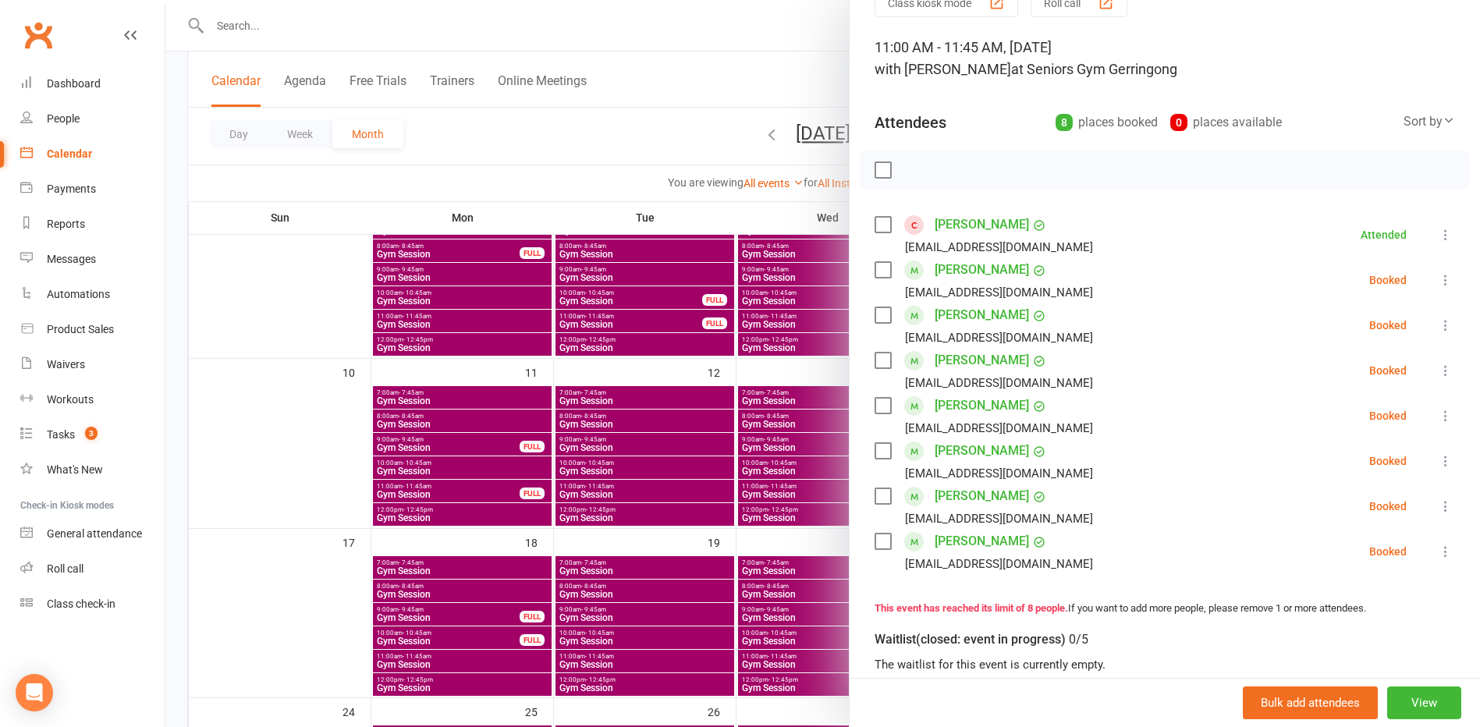
click at [1438, 278] on icon at bounding box center [1446, 280] width 16 height 16
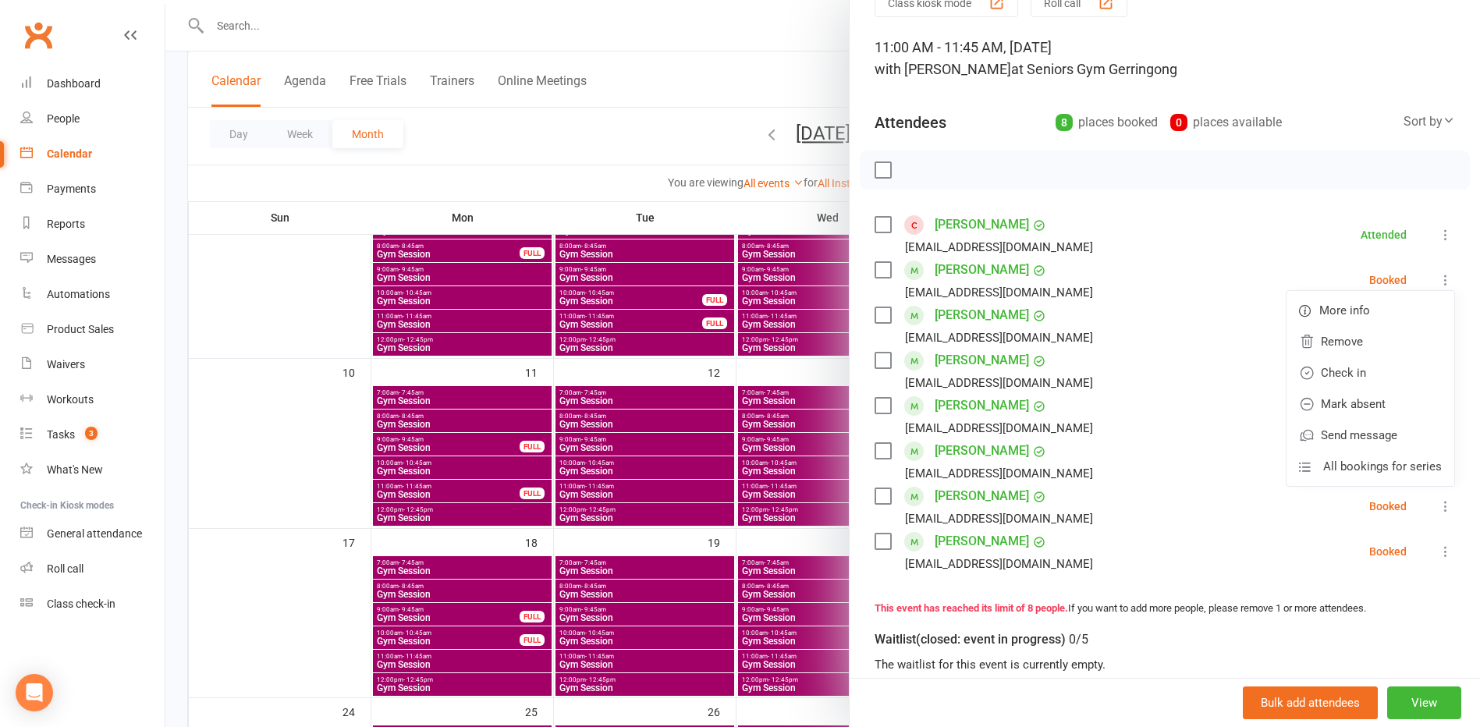
click at [1248, 260] on li "[PERSON_NAME] [EMAIL_ADDRESS][DOMAIN_NAME] Booked More info Remove Check in Mar…" at bounding box center [1164, 279] width 580 height 45
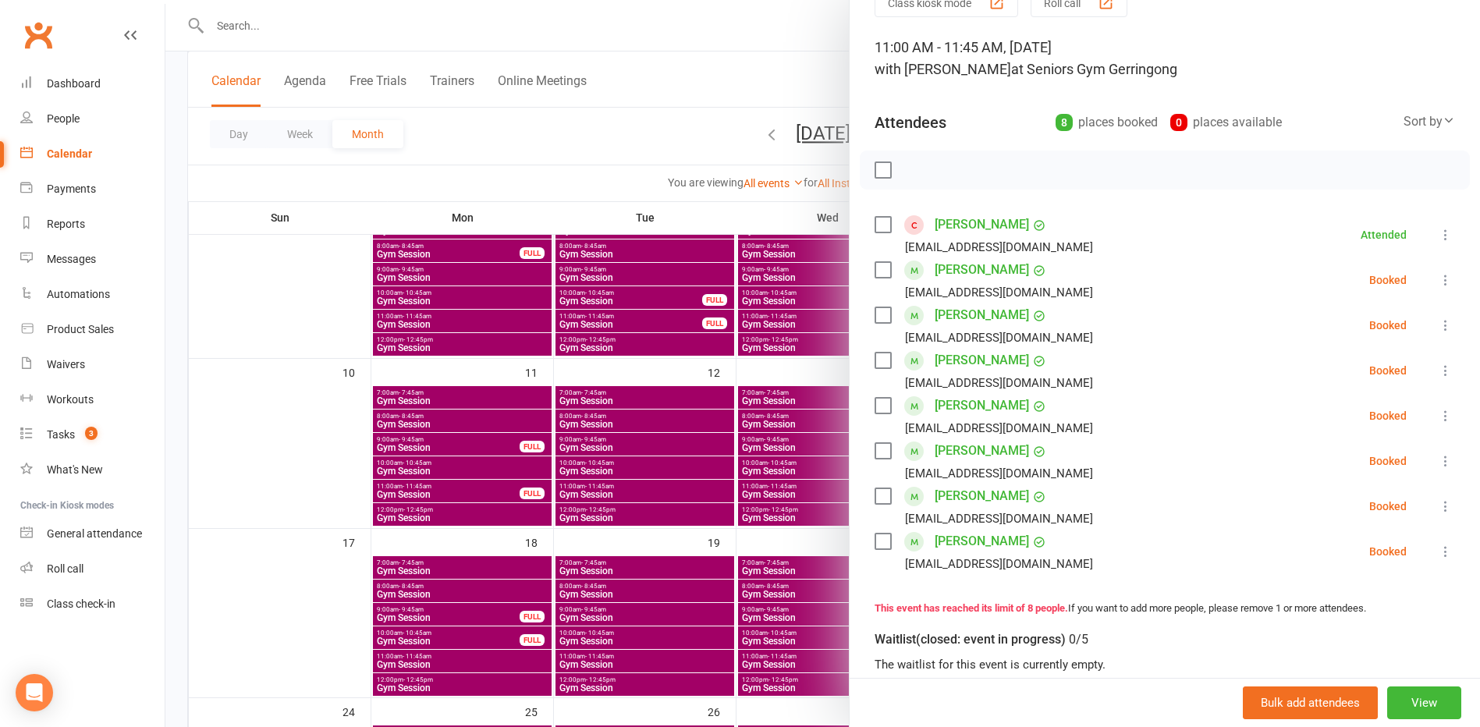
click at [1438, 324] on icon at bounding box center [1446, 325] width 16 height 16
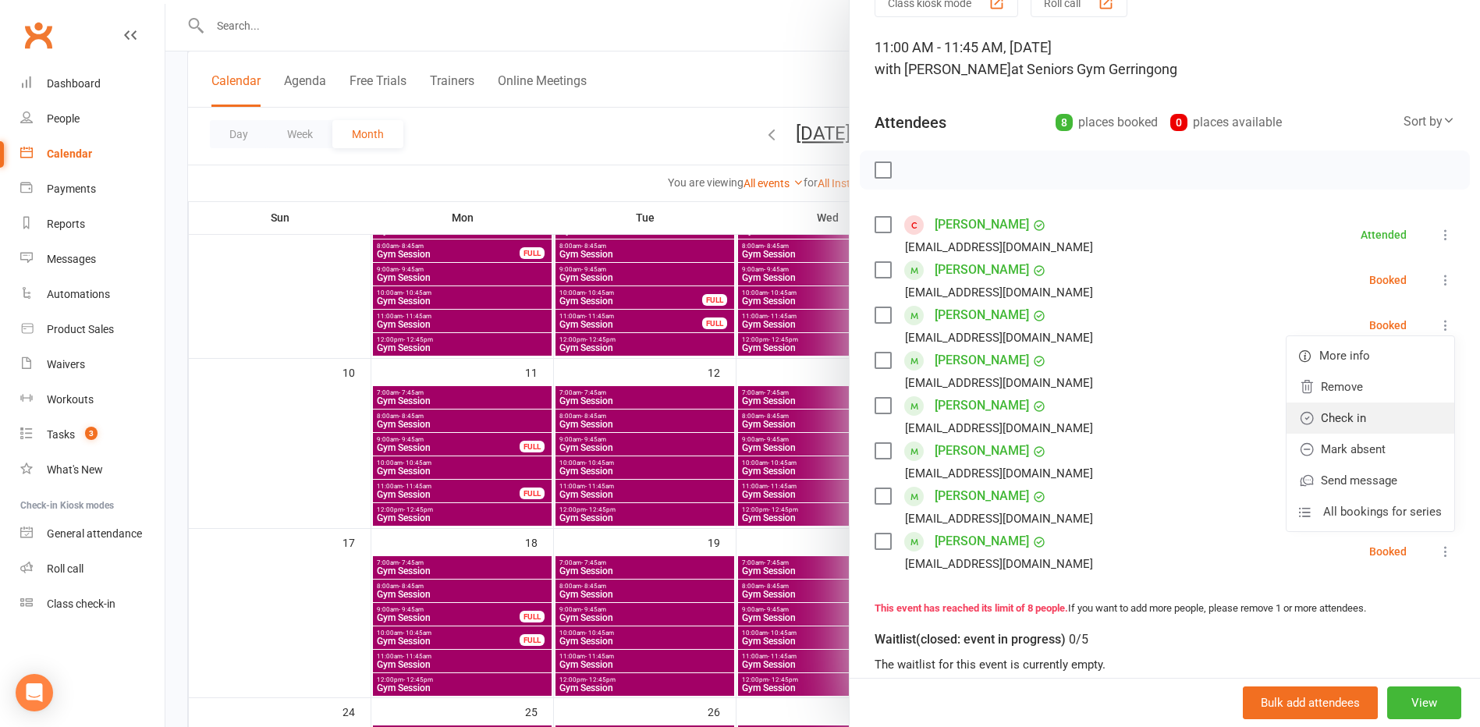
click at [1398, 407] on link "Check in" at bounding box center [1370, 417] width 168 height 31
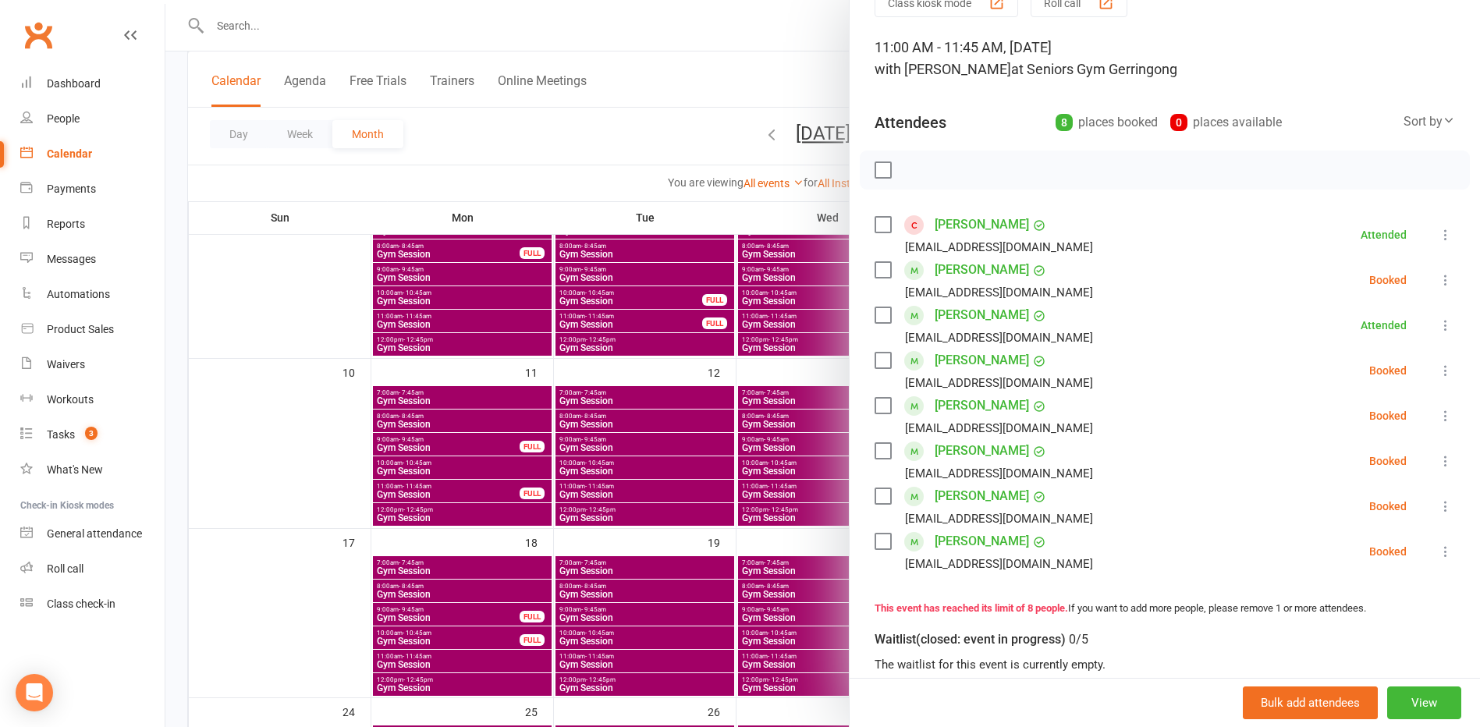
click at [1438, 370] on icon at bounding box center [1446, 371] width 16 height 16
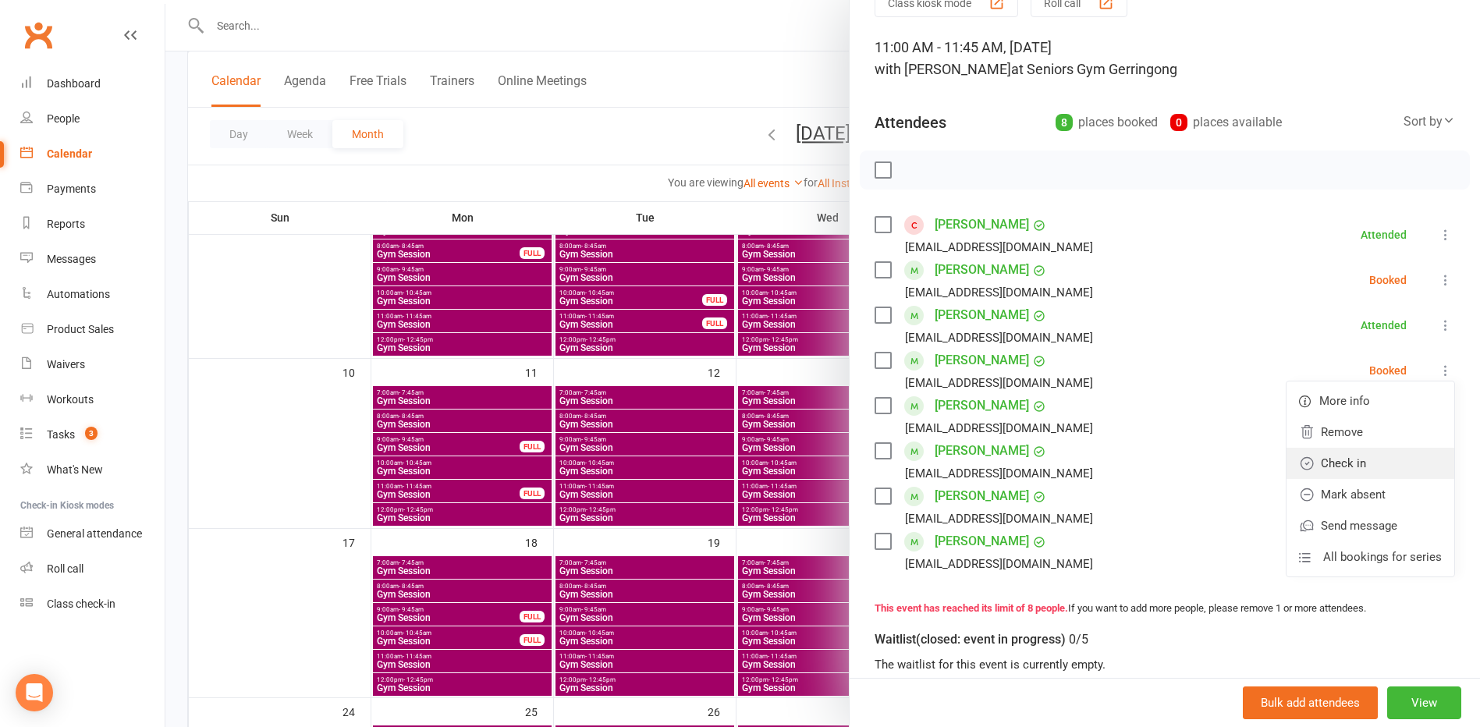
click at [1377, 454] on link "Check in" at bounding box center [1370, 463] width 168 height 31
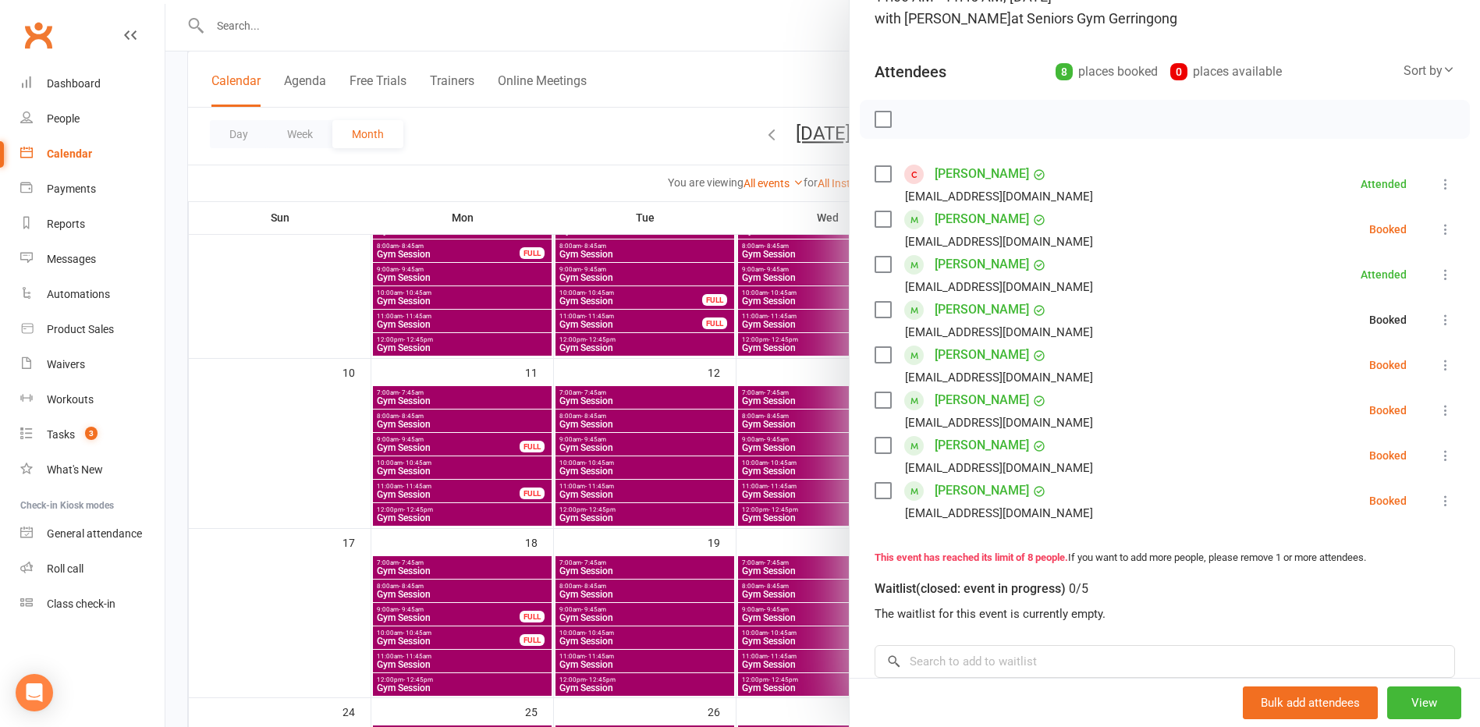
scroll to position [156, 0]
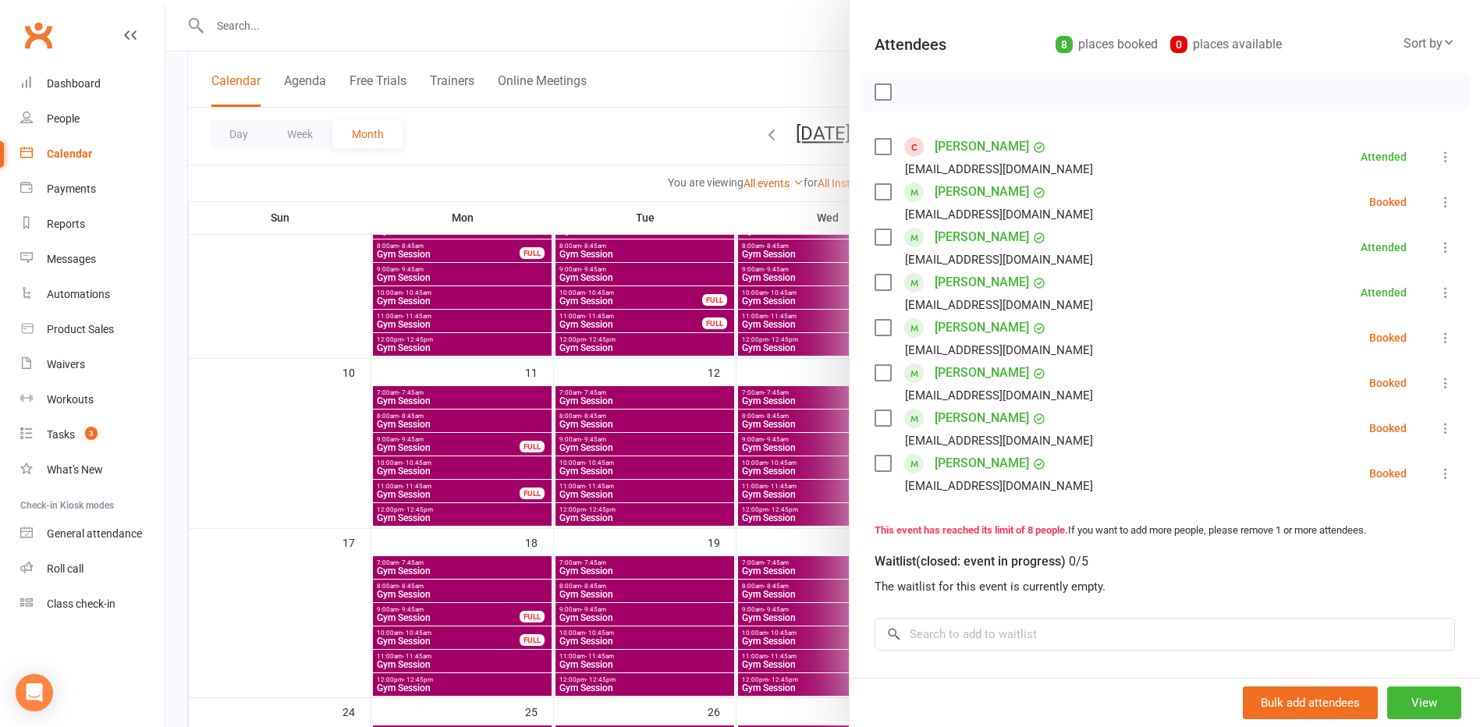
click at [1438, 421] on icon at bounding box center [1446, 428] width 16 height 16
click at [1363, 526] on link "Check in" at bounding box center [1370, 520] width 168 height 31
click at [1438, 470] on icon at bounding box center [1446, 474] width 16 height 16
click at [1361, 564] on link "Check in" at bounding box center [1370, 566] width 168 height 31
click at [614, 149] on div at bounding box center [822, 363] width 1314 height 727
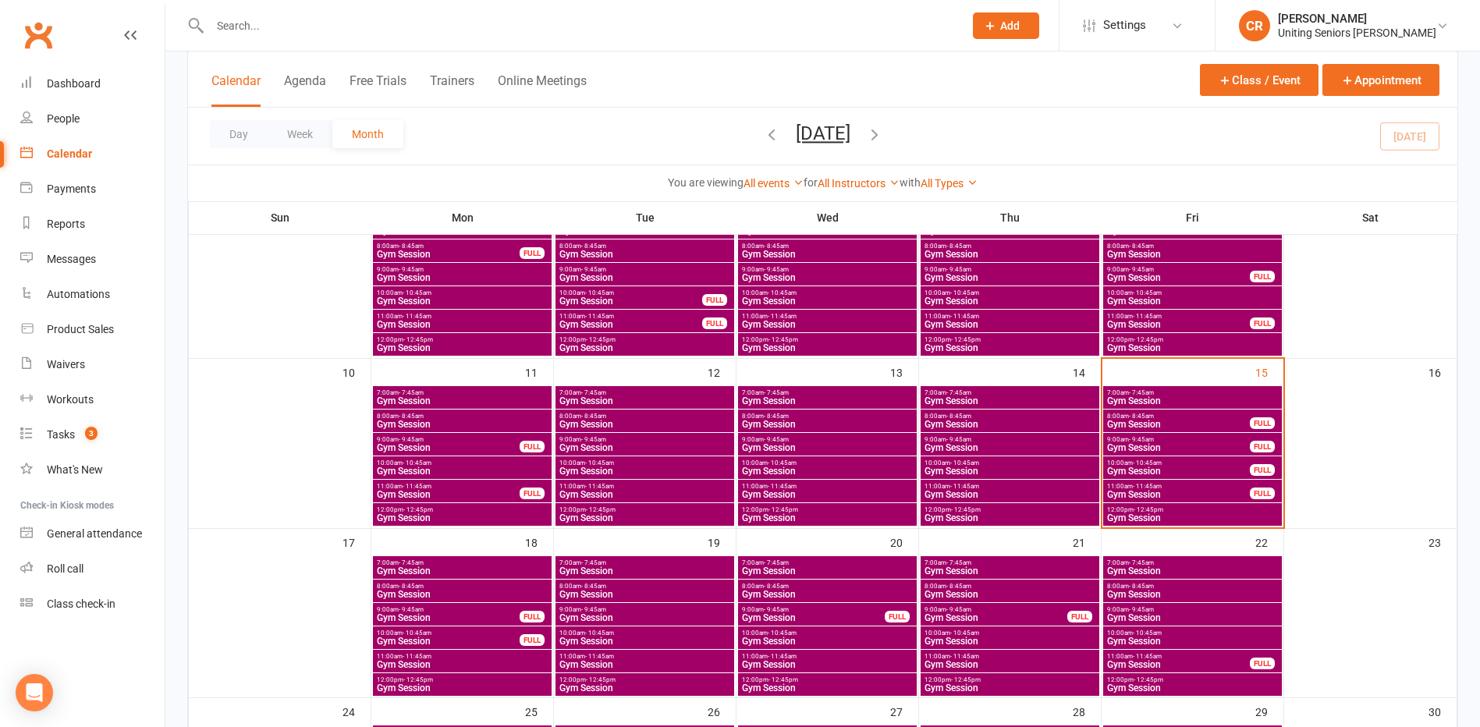
click at [1177, 462] on span "10:00am - 10:45am" at bounding box center [1178, 462] width 144 height 7
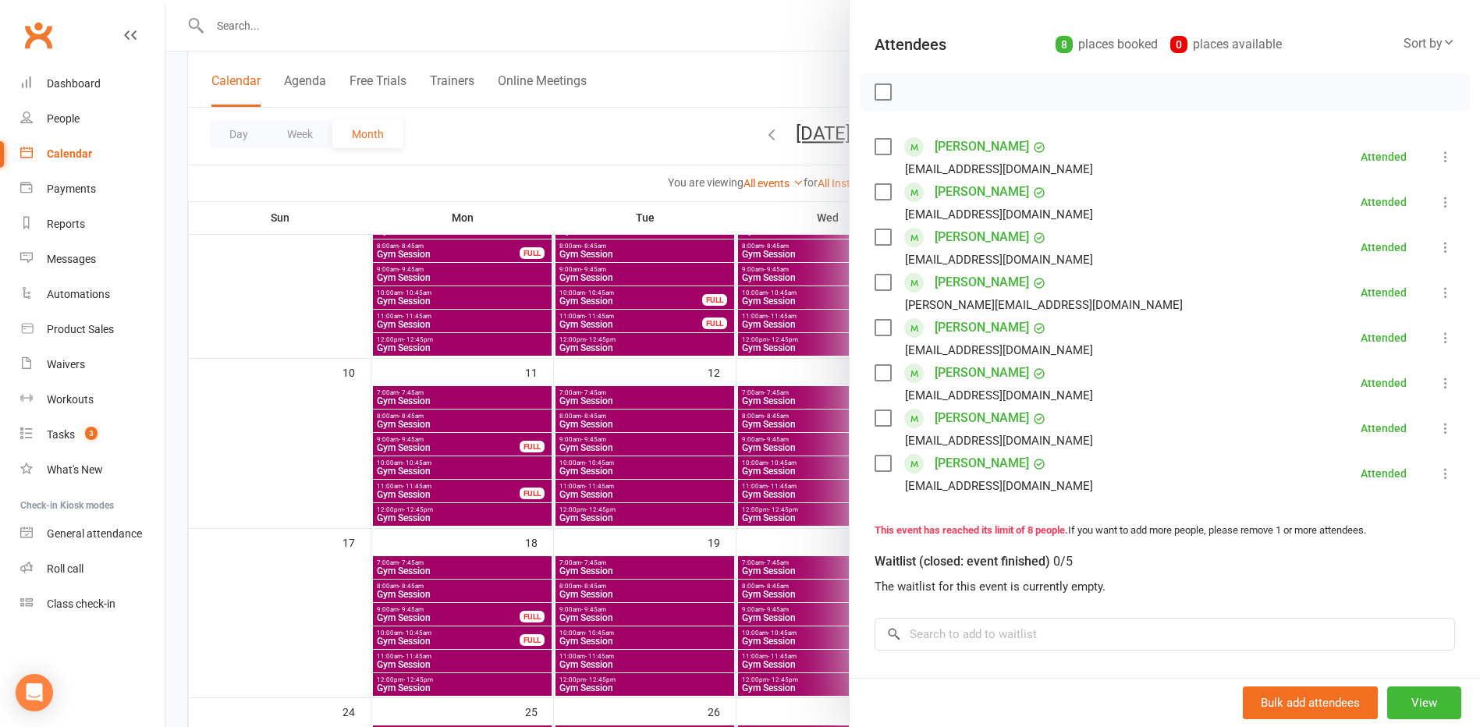
click at [599, 124] on div at bounding box center [822, 363] width 1314 height 727
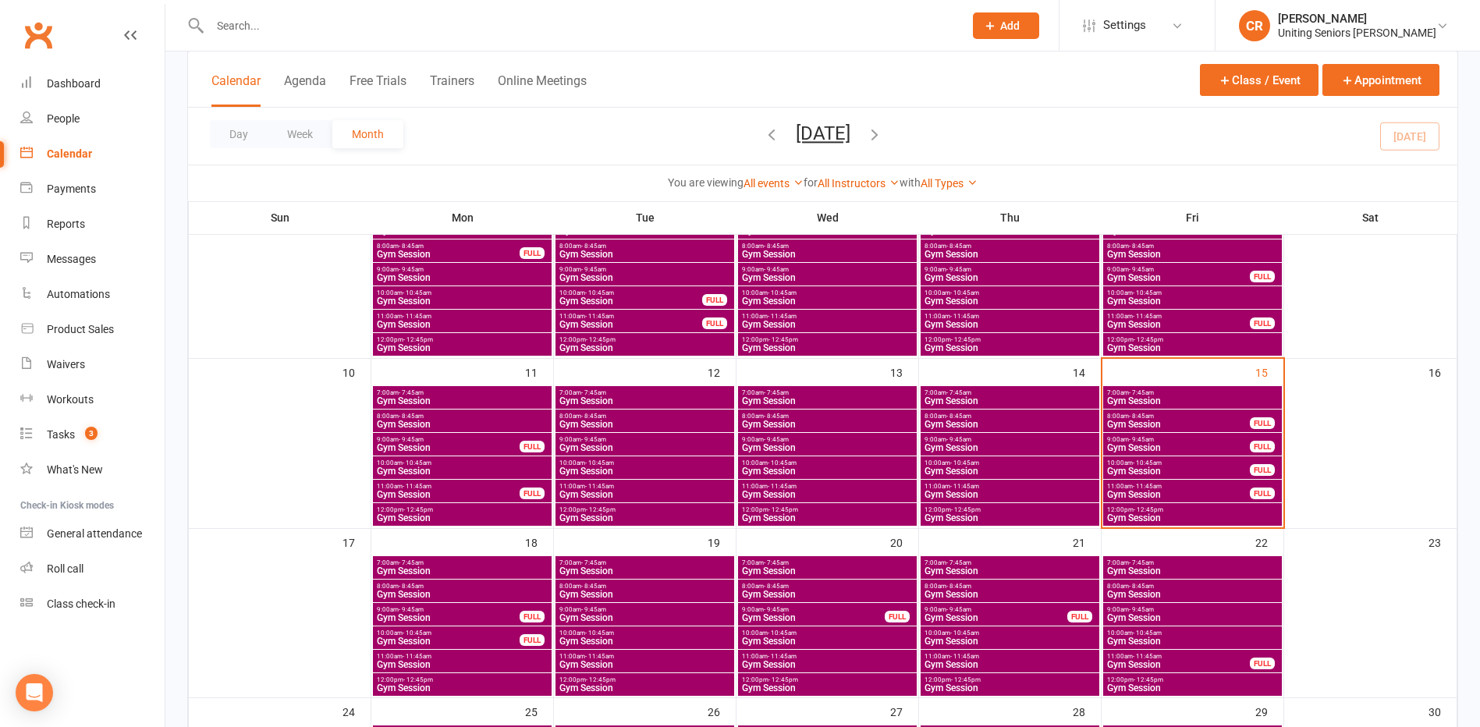
click at [1169, 495] on span "Gym Session" at bounding box center [1178, 494] width 144 height 9
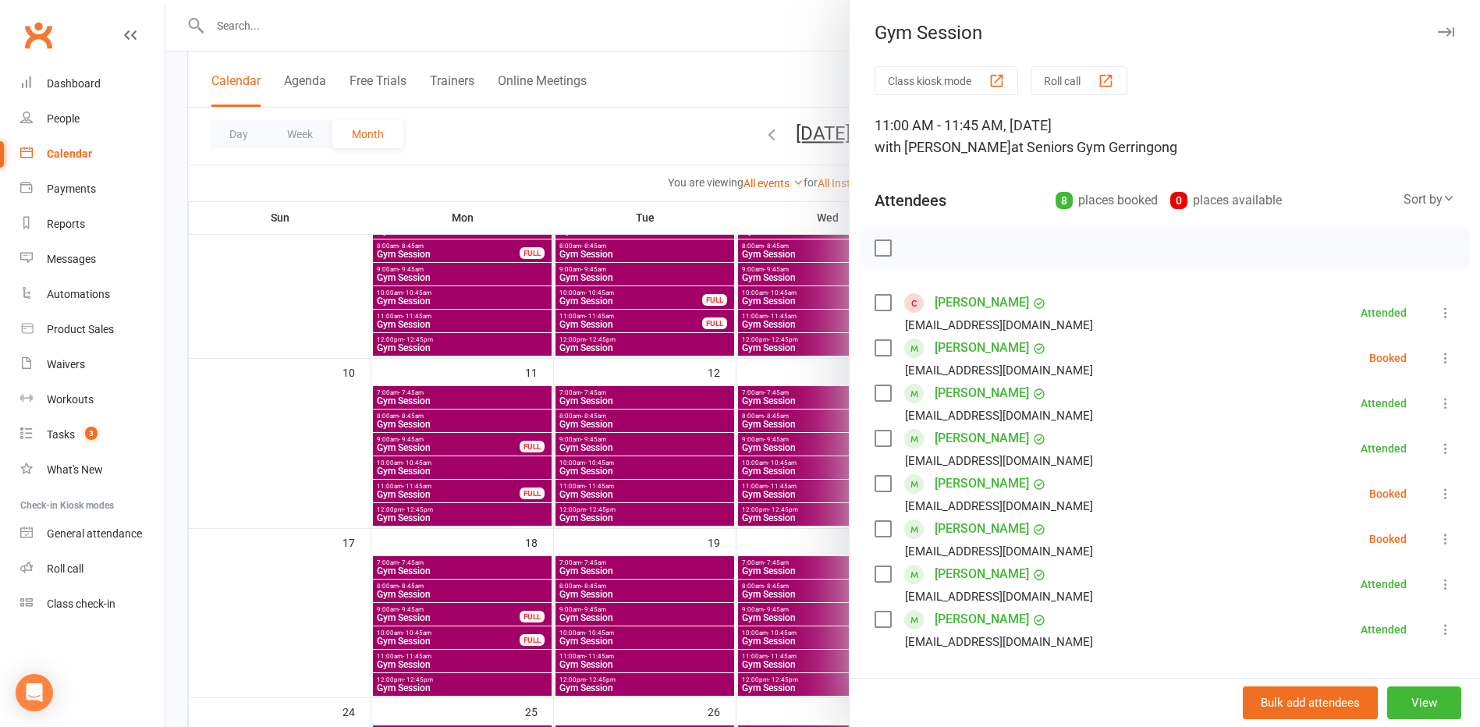
click at [1438, 358] on icon at bounding box center [1446, 358] width 16 height 16
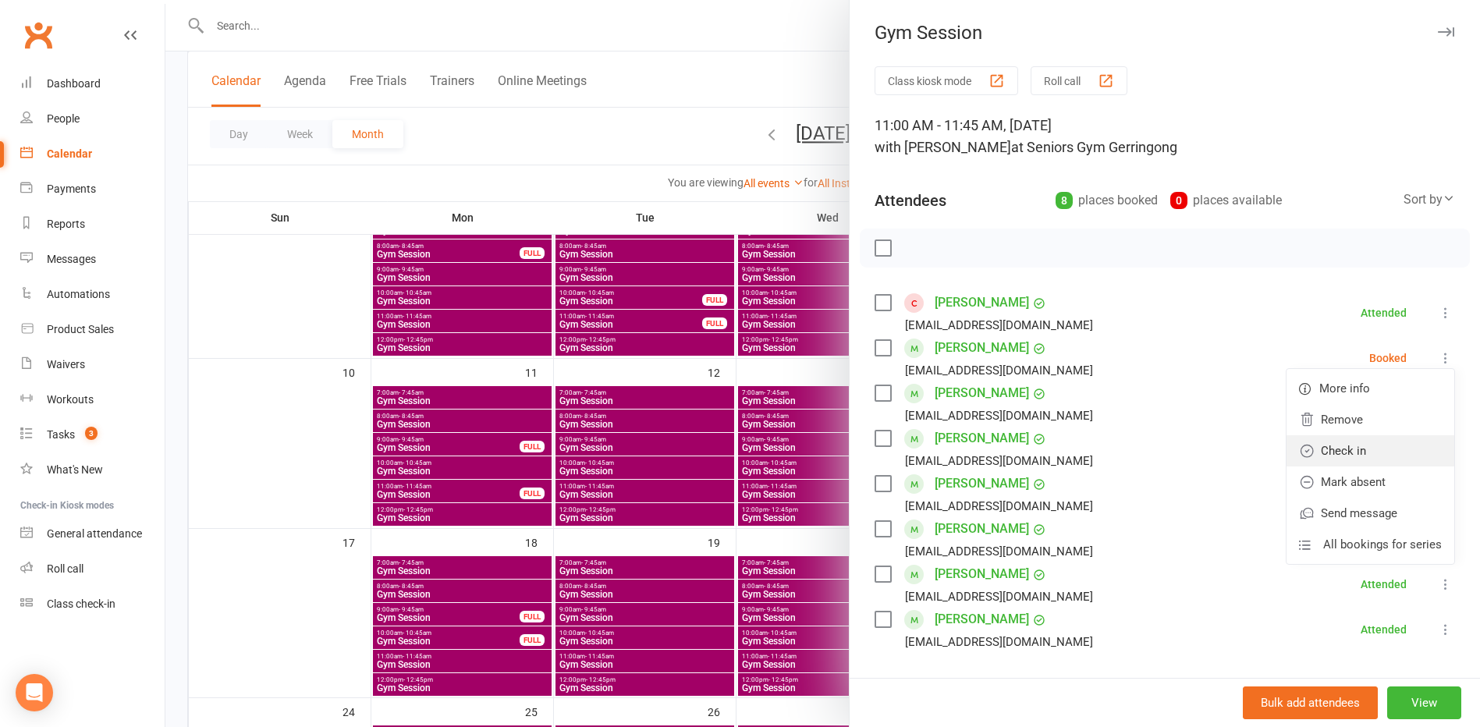
click at [1379, 452] on link "Check in" at bounding box center [1370, 450] width 168 height 31
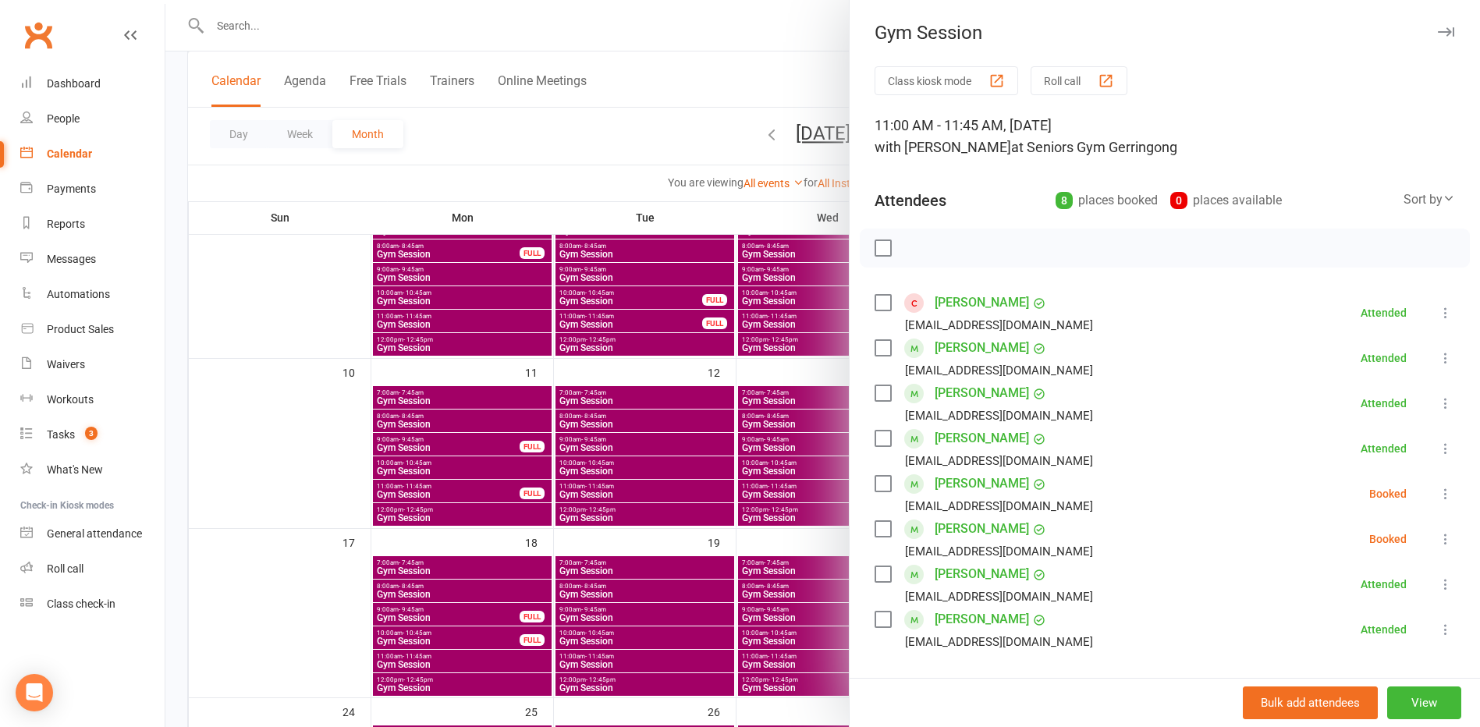
click at [660, 152] on div at bounding box center [822, 363] width 1314 height 727
